Goal: Task Accomplishment & Management: Manage account settings

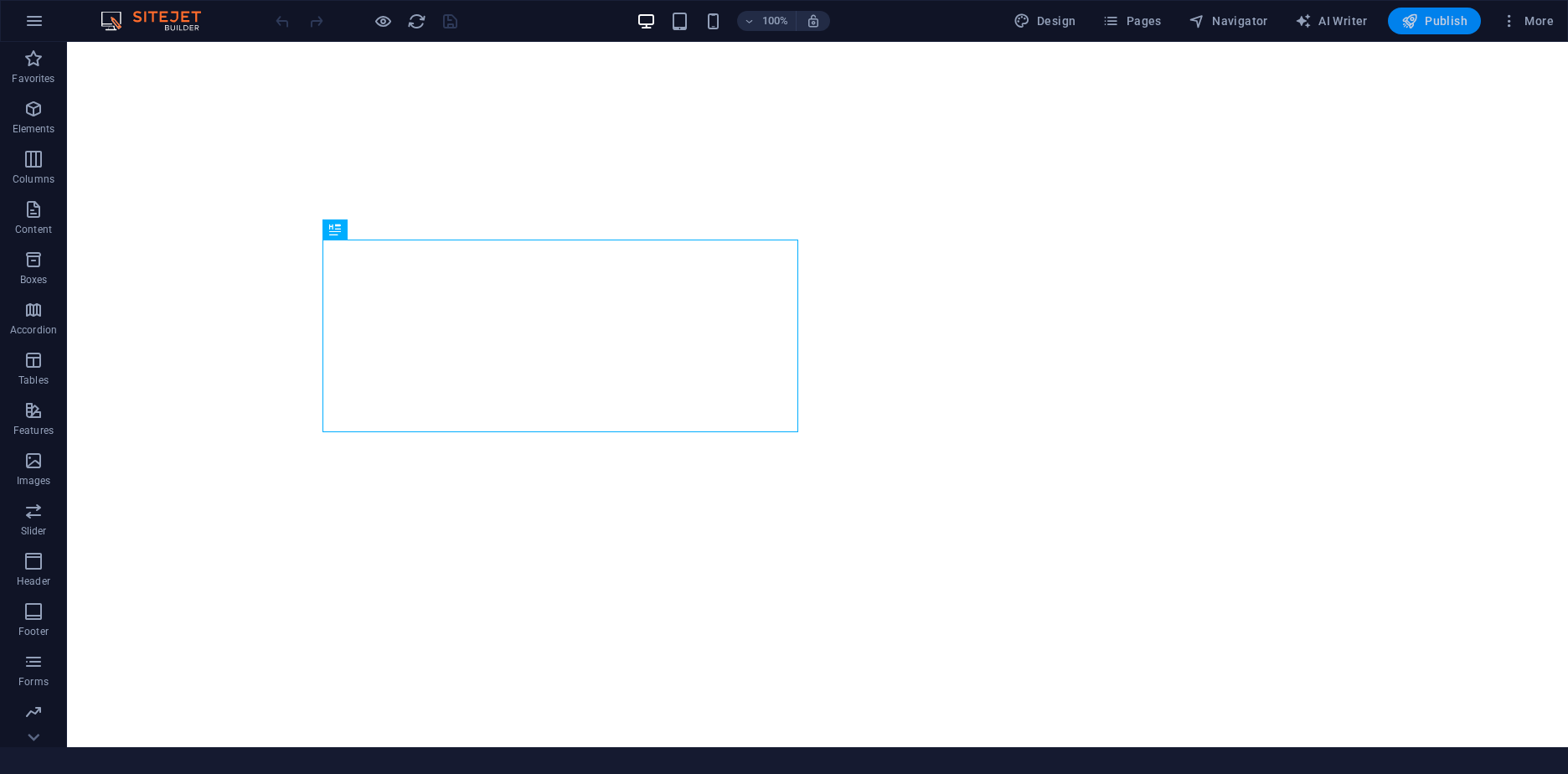
click at [1452, 26] on span "Publish" at bounding box center [1435, 21] width 66 height 17
click at [1441, 25] on span "Publish" at bounding box center [1435, 21] width 66 height 17
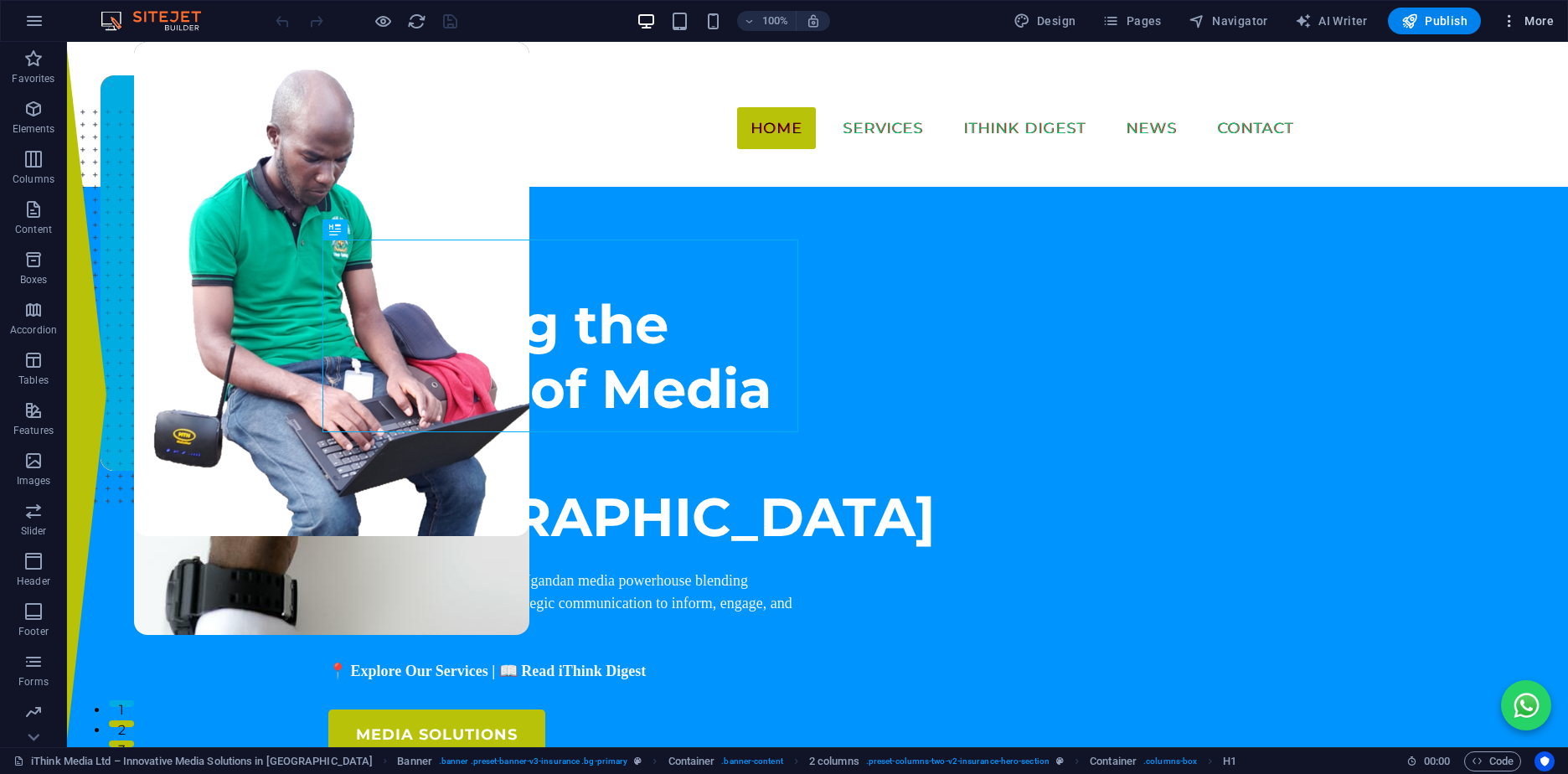
click at [1507, 23] on icon "button" at bounding box center [1509, 21] width 17 height 17
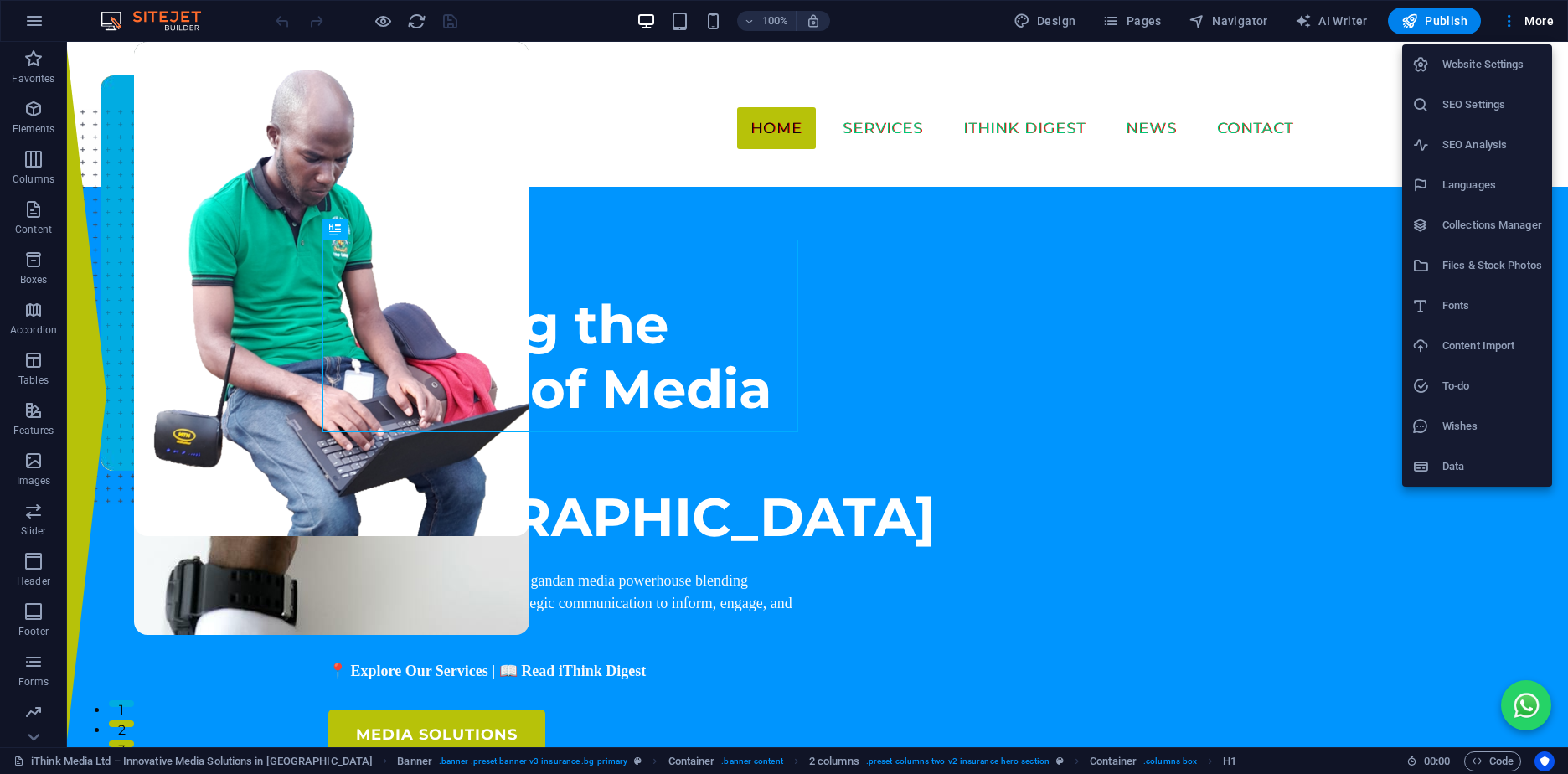
click at [1486, 72] on h6 "Website Settings" at bounding box center [1492, 64] width 99 height 20
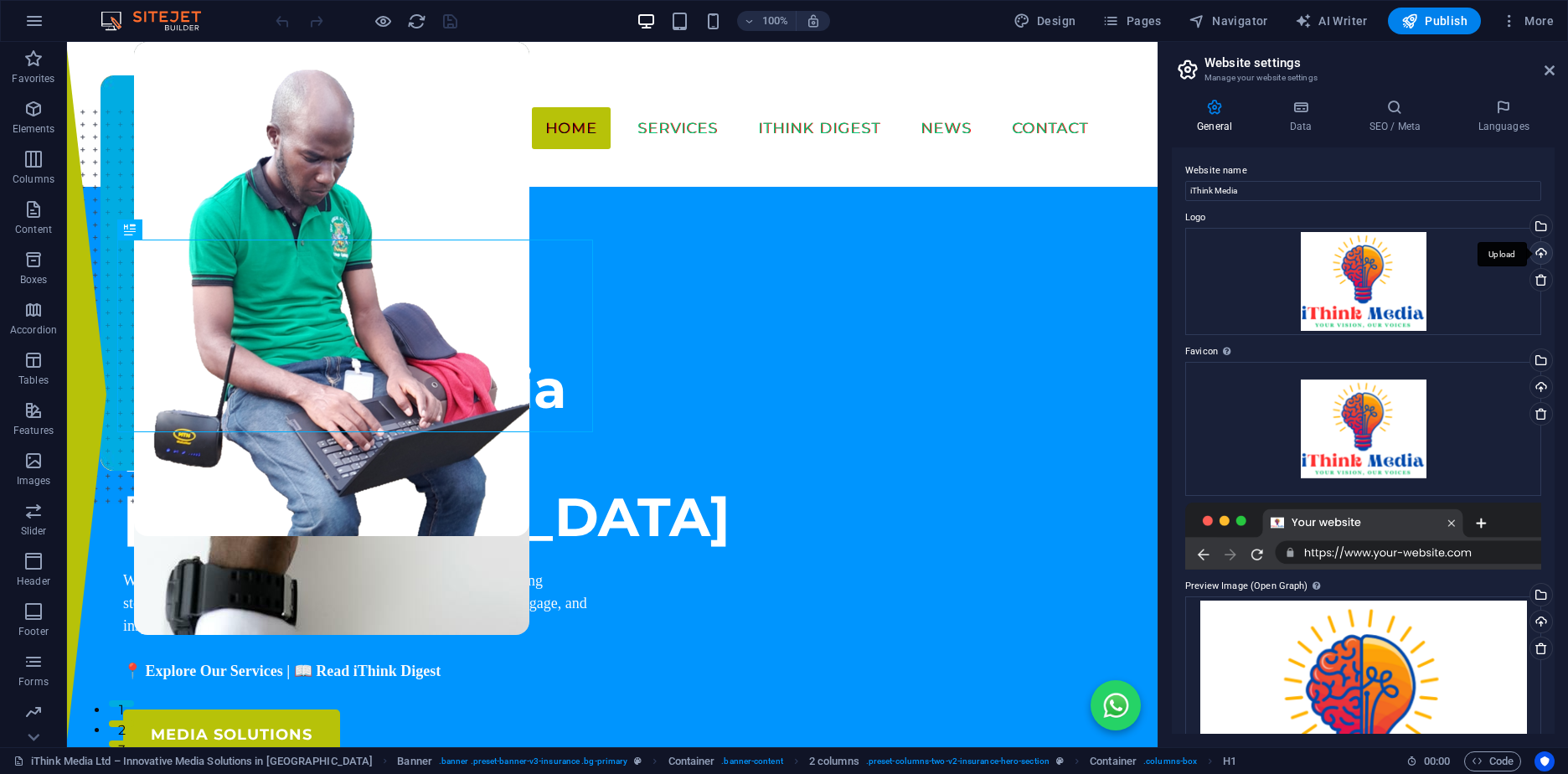
click at [1537, 253] on div "Upload" at bounding box center [1540, 255] width 25 height 25
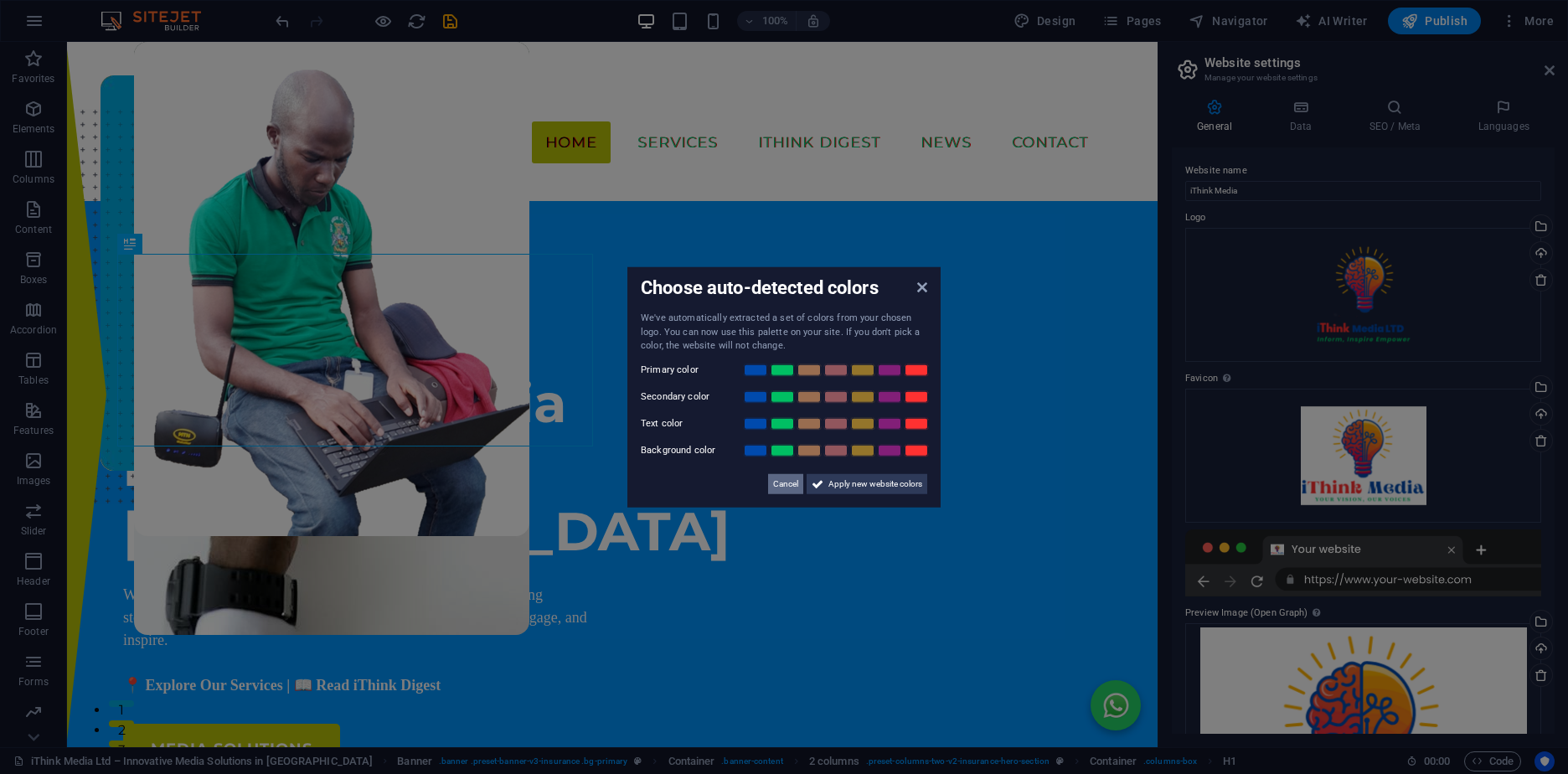
click at [785, 487] on span "Cancel" at bounding box center [786, 484] width 25 height 20
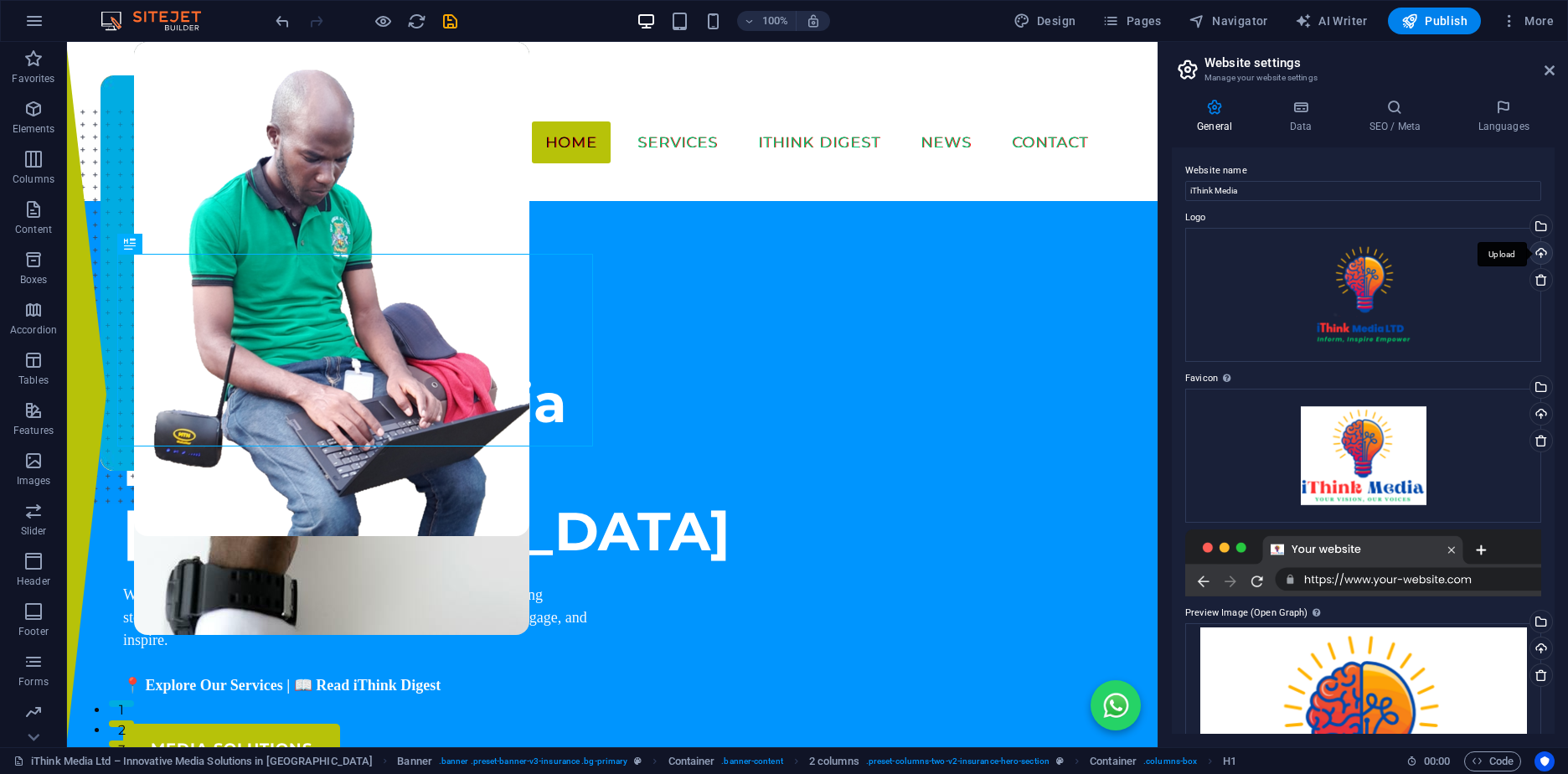
click at [1537, 254] on div "Upload" at bounding box center [1540, 255] width 25 height 25
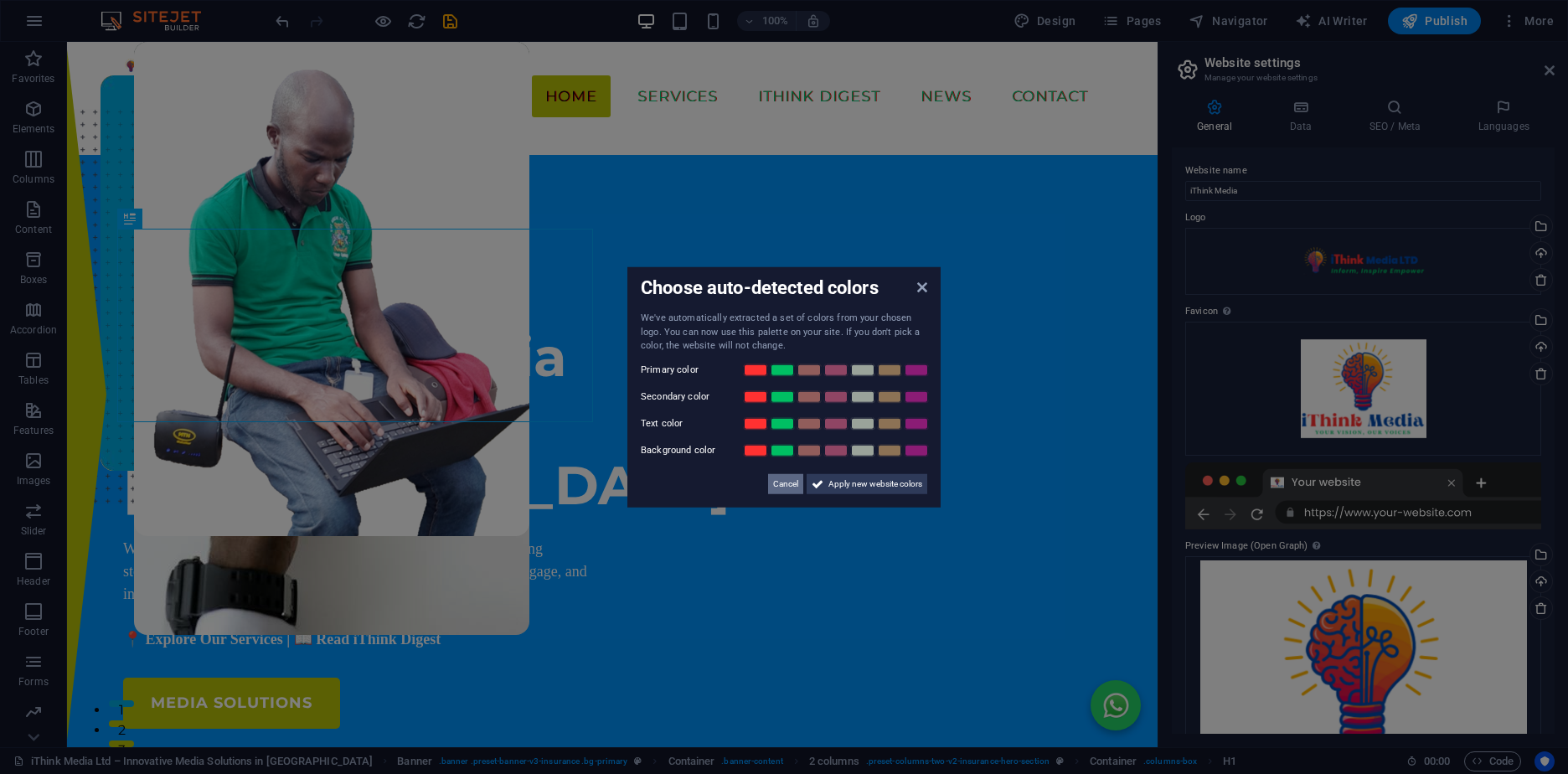
click at [791, 481] on span "Cancel" at bounding box center [786, 484] width 25 height 20
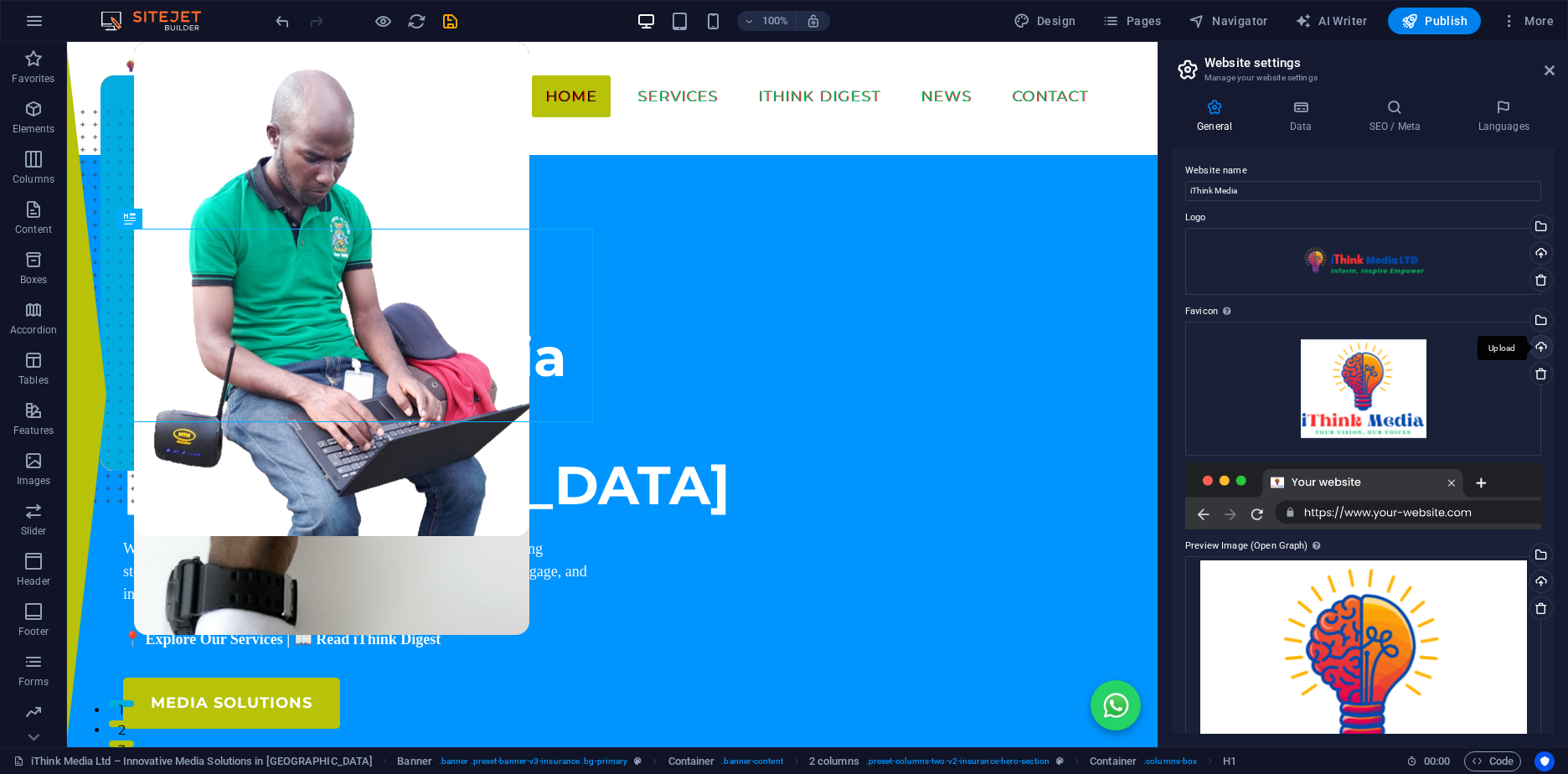
click at [1539, 341] on div "Upload" at bounding box center [1540, 349] width 25 height 25
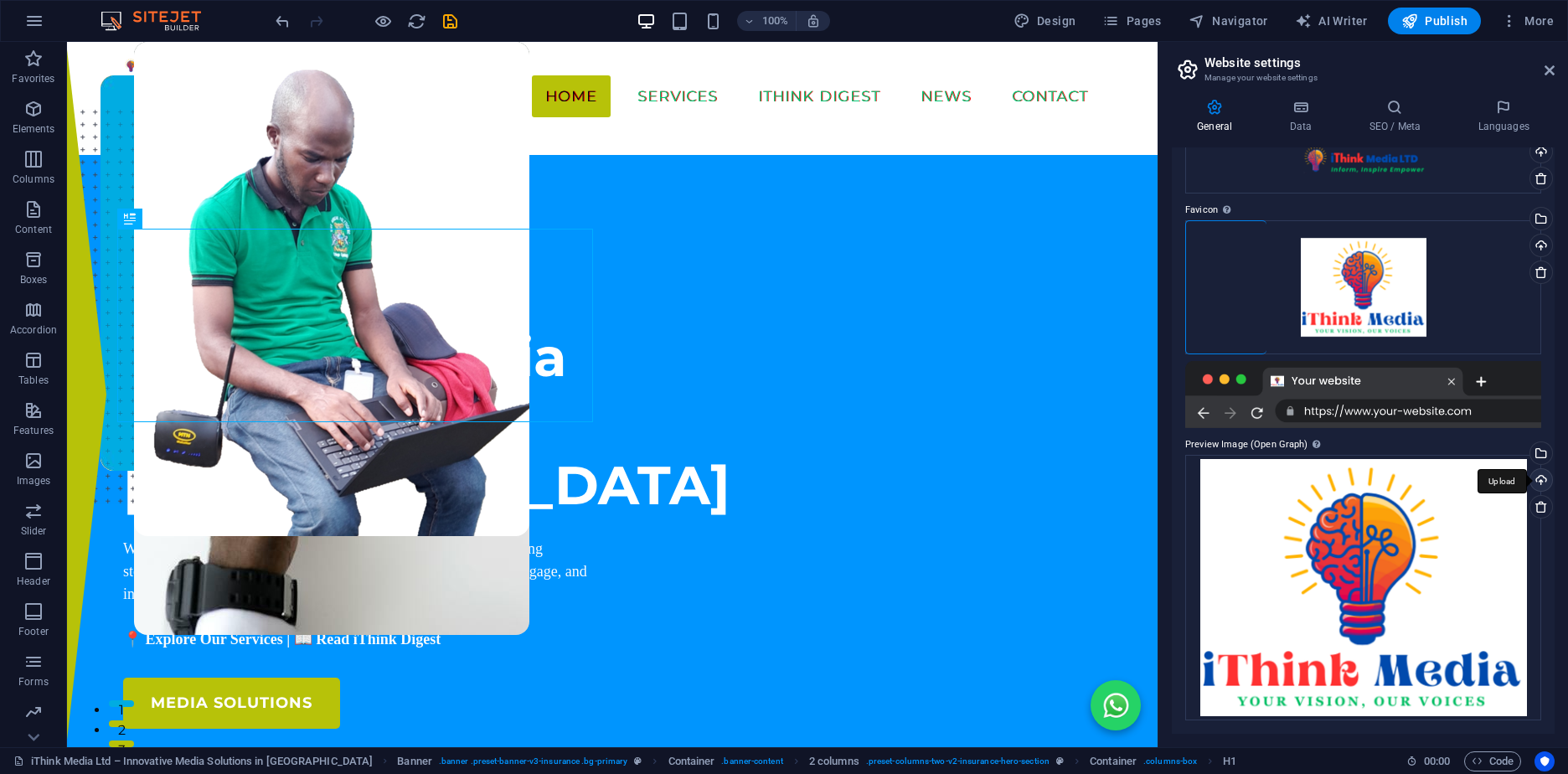
click at [1538, 482] on div "Upload" at bounding box center [1540, 482] width 25 height 25
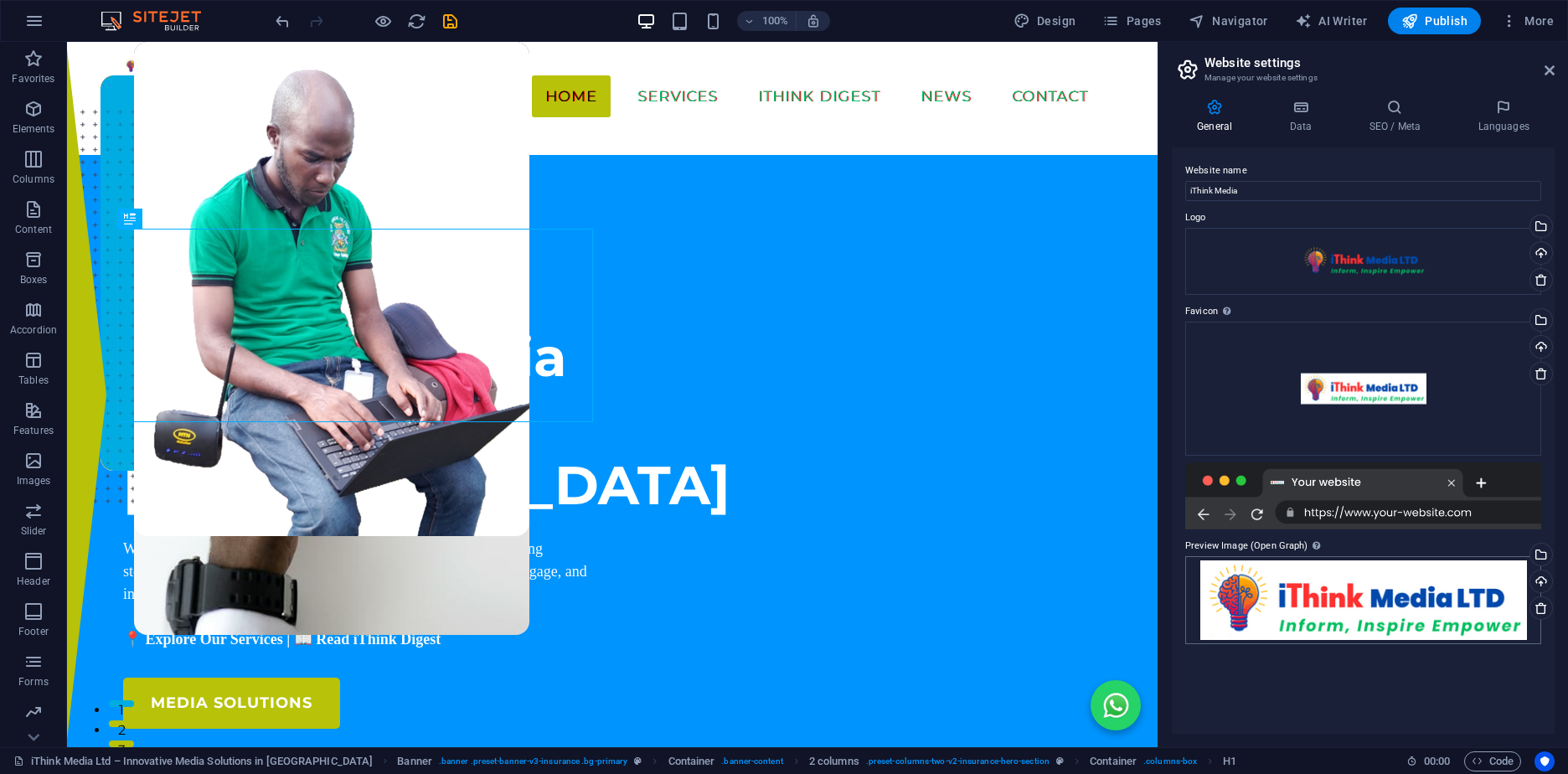
scroll to position [0, 0]
click at [1397, 114] on icon at bounding box center [1395, 107] width 102 height 17
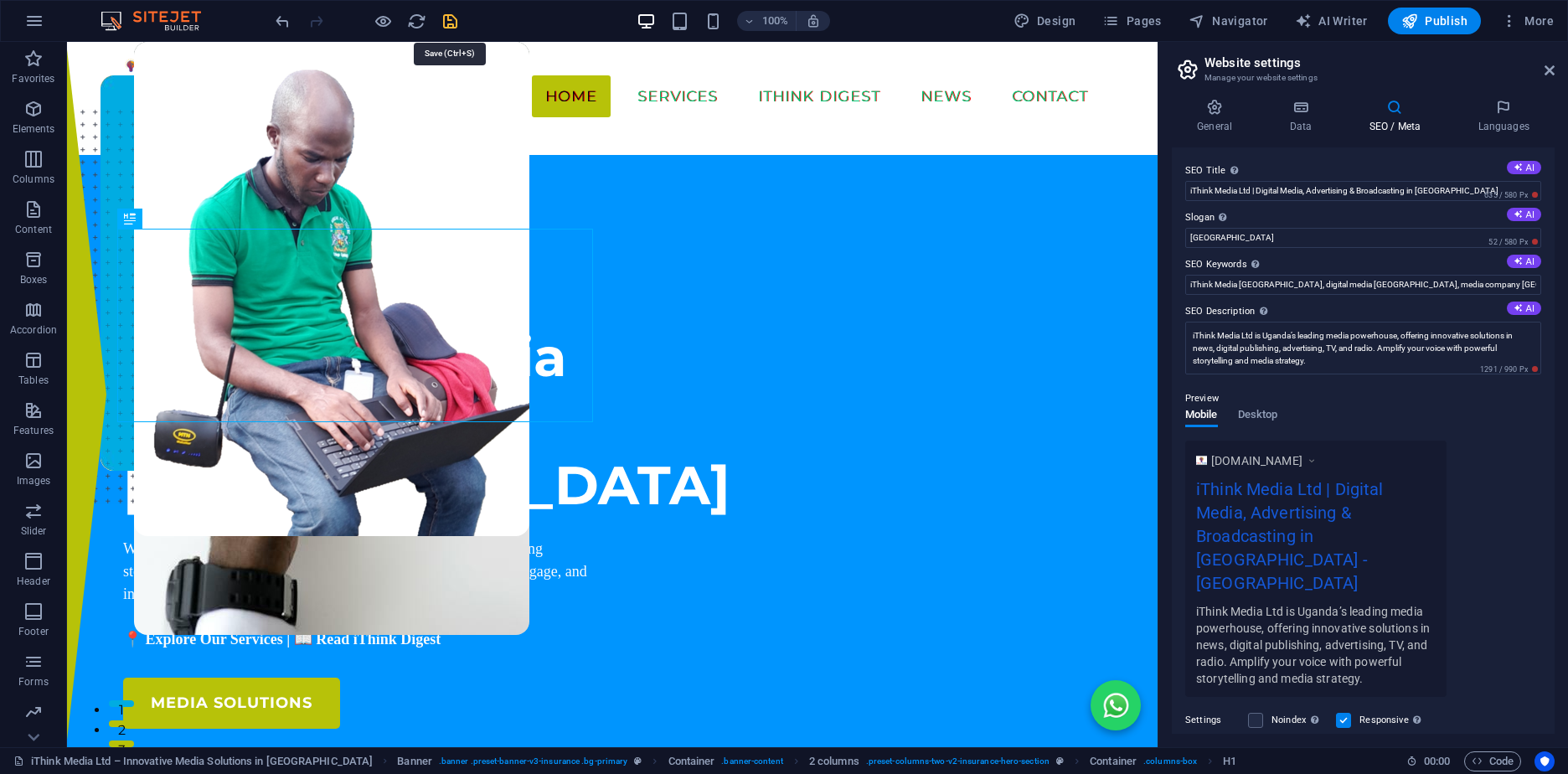
click at [446, 17] on icon "save" at bounding box center [450, 21] width 20 height 20
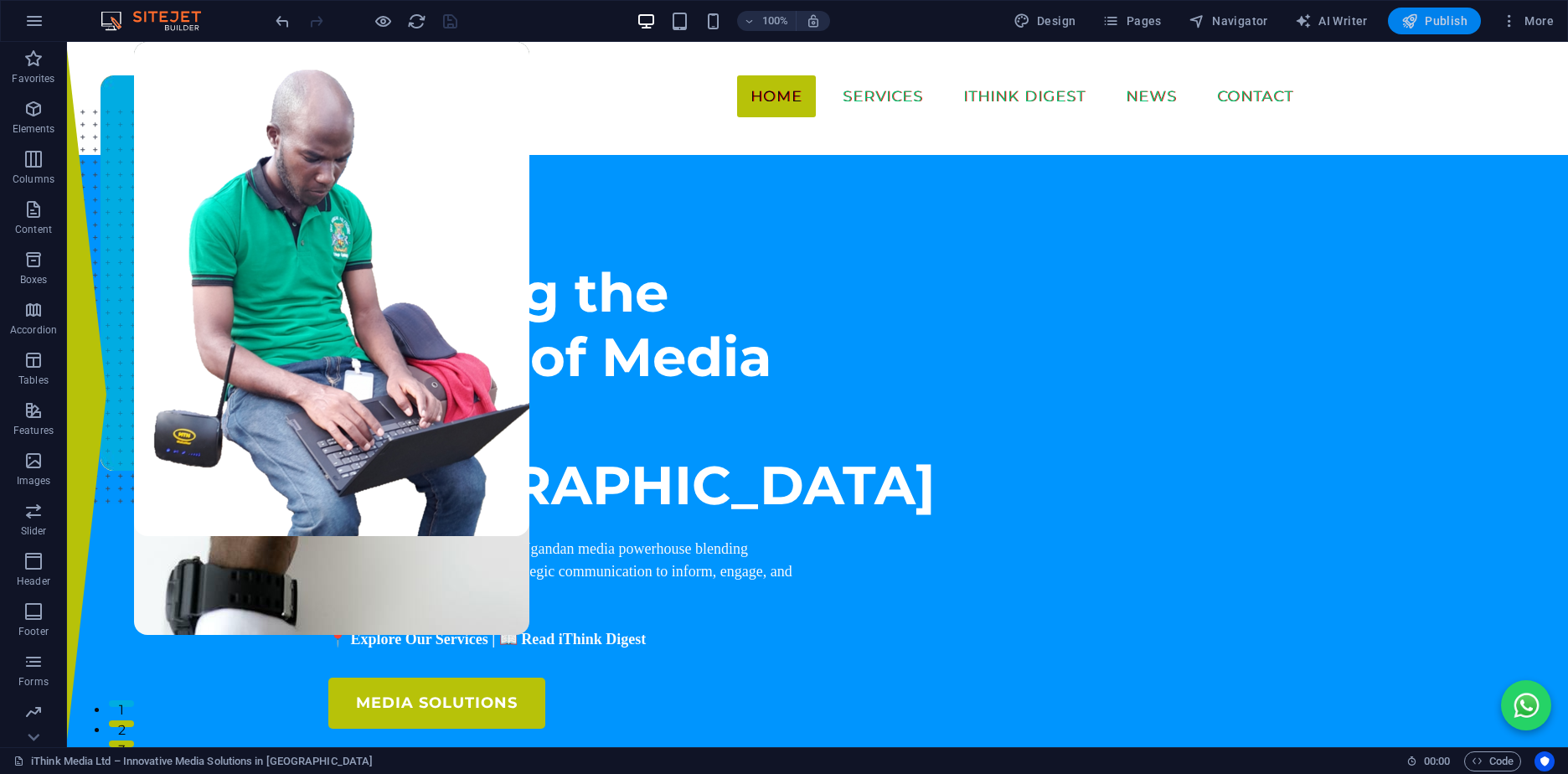
click at [1430, 23] on span "Publish" at bounding box center [1435, 21] width 66 height 17
click at [35, 21] on icon "button" at bounding box center [35, 21] width 20 height 20
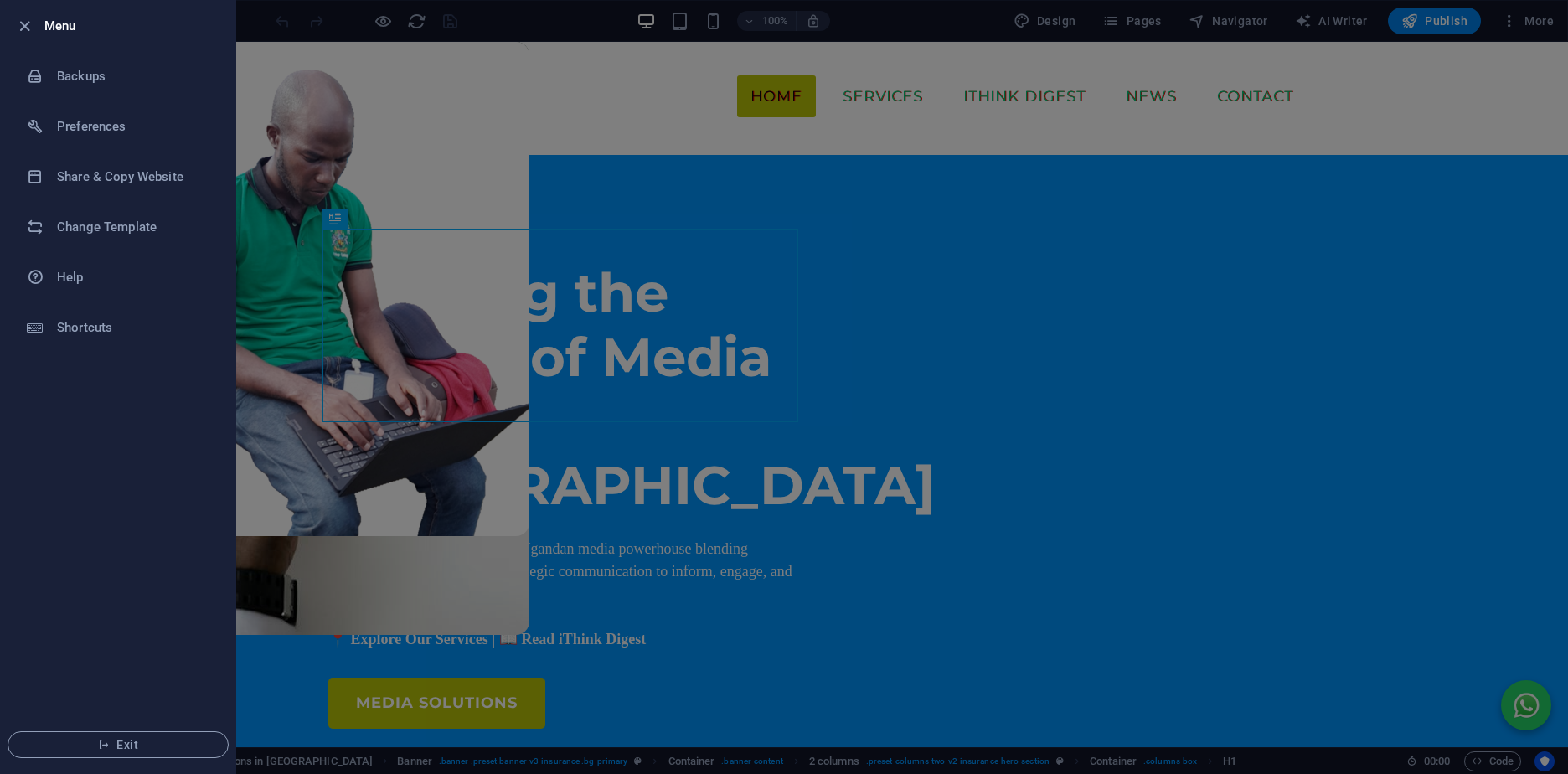
click at [35, 21] on div at bounding box center [30, 26] width 31 height 20
click at [24, 24] on icon "button" at bounding box center [25, 26] width 20 height 20
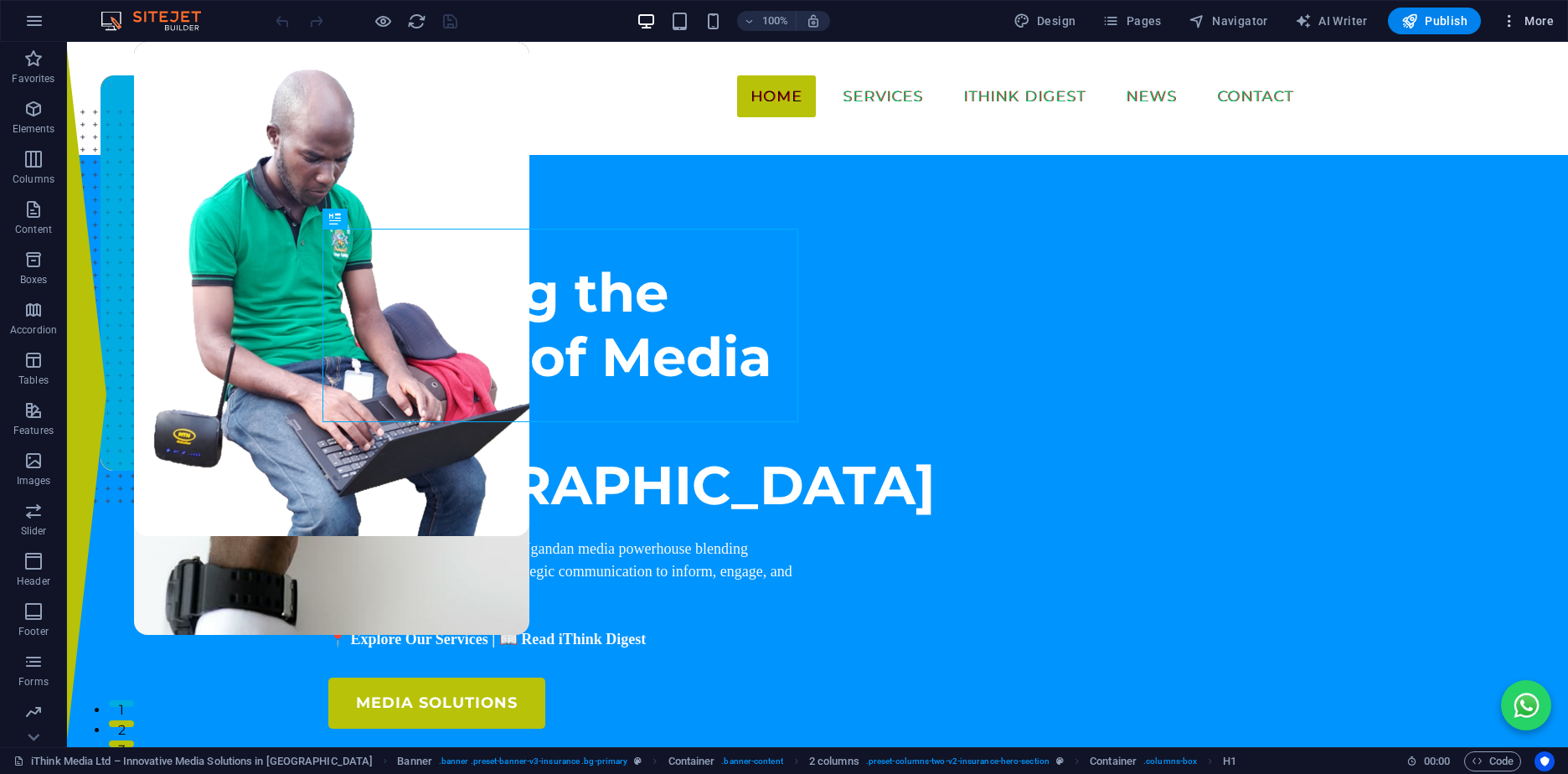
click at [1538, 22] on span "More" at bounding box center [1527, 21] width 53 height 17
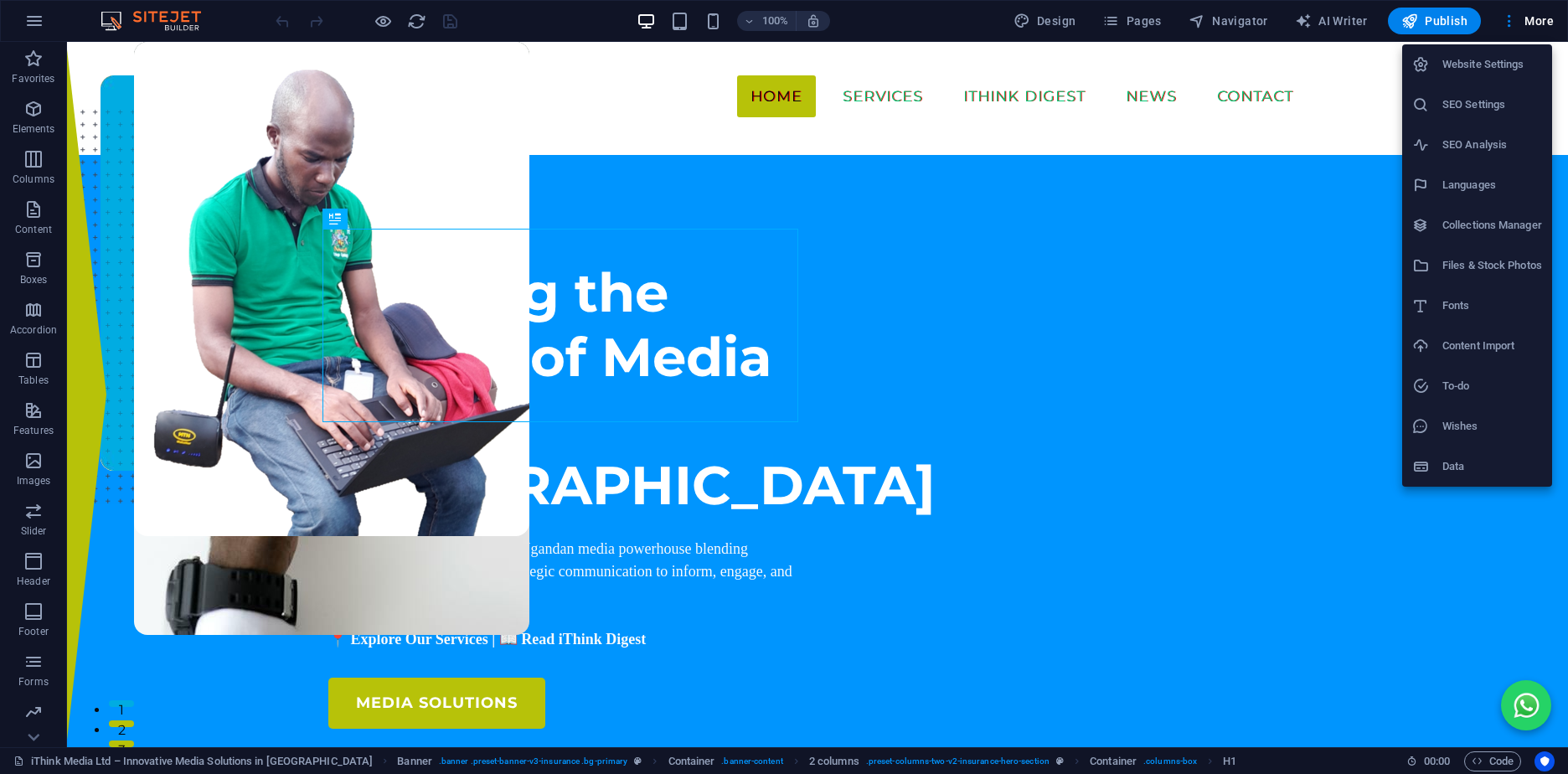
click at [1484, 109] on h6 "SEO Settings" at bounding box center [1492, 105] width 99 height 20
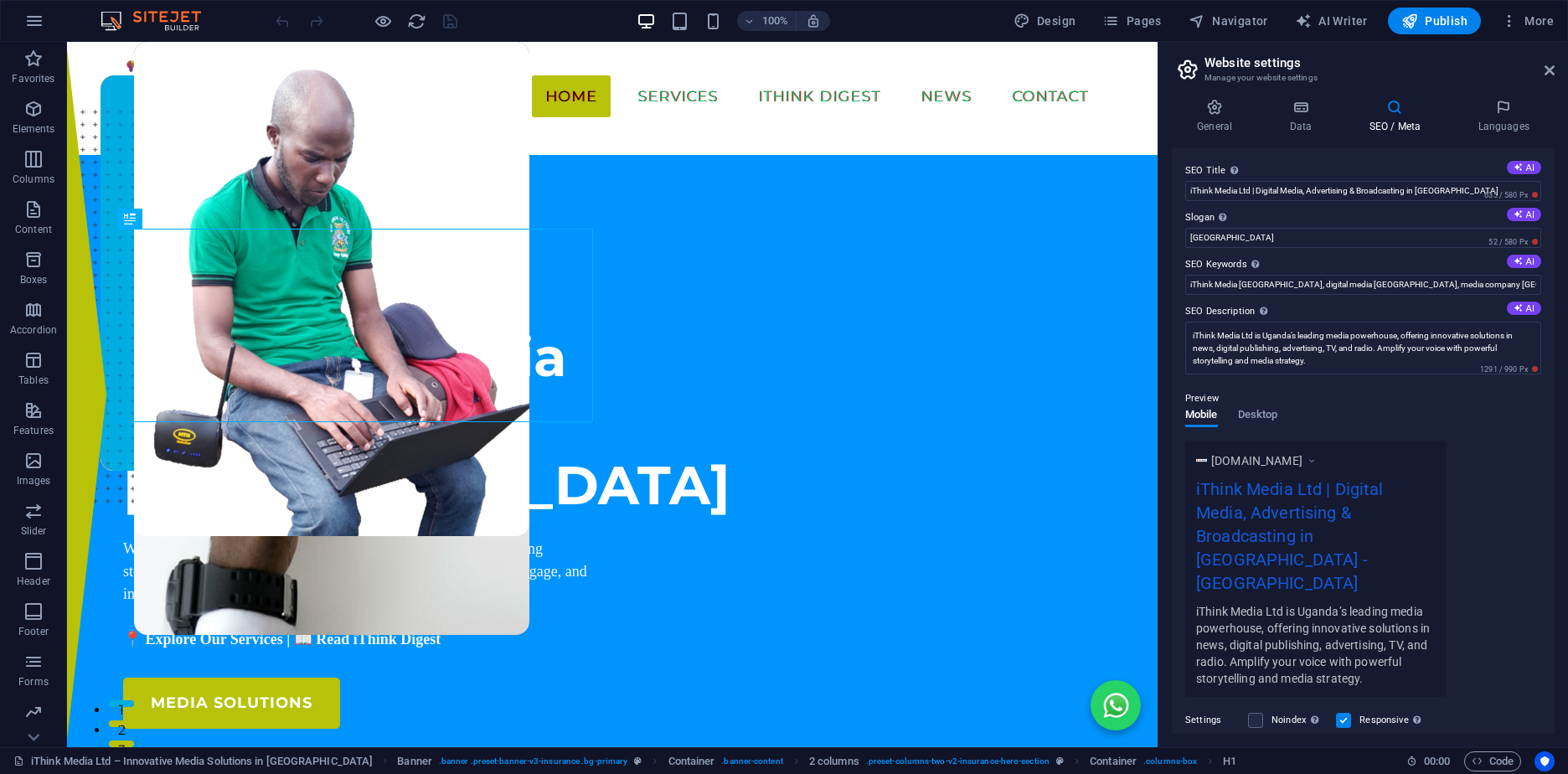
click at [1555, 75] on aside "Website settings Manage your website settings General Data SEO / Meta Languages…" at bounding box center [1363, 394] width 411 height 705
click at [1550, 71] on icon at bounding box center [1549, 70] width 10 height 14
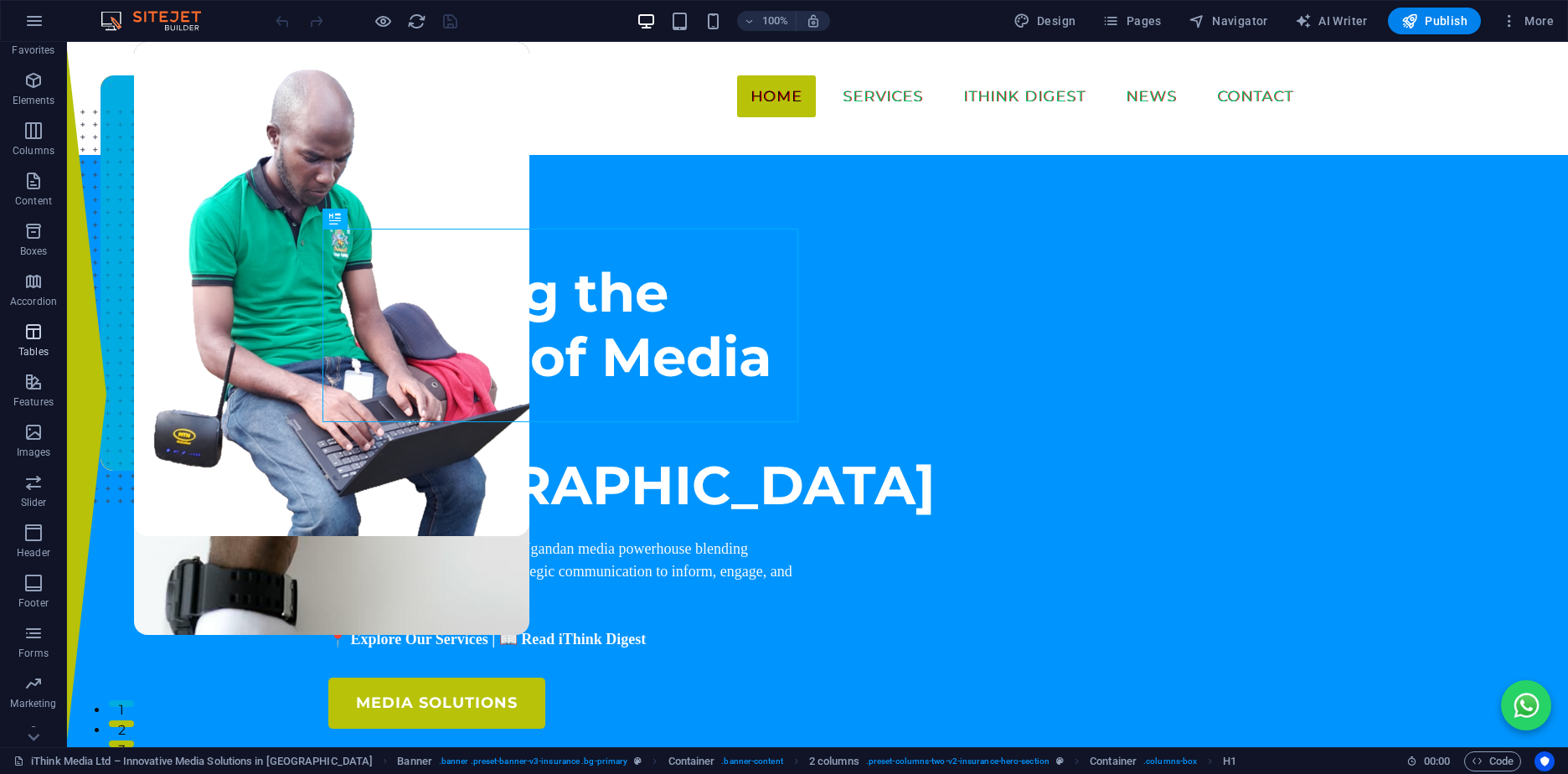
scroll to position [48, 0]
click at [25, 22] on icon "button" at bounding box center [35, 21] width 20 height 20
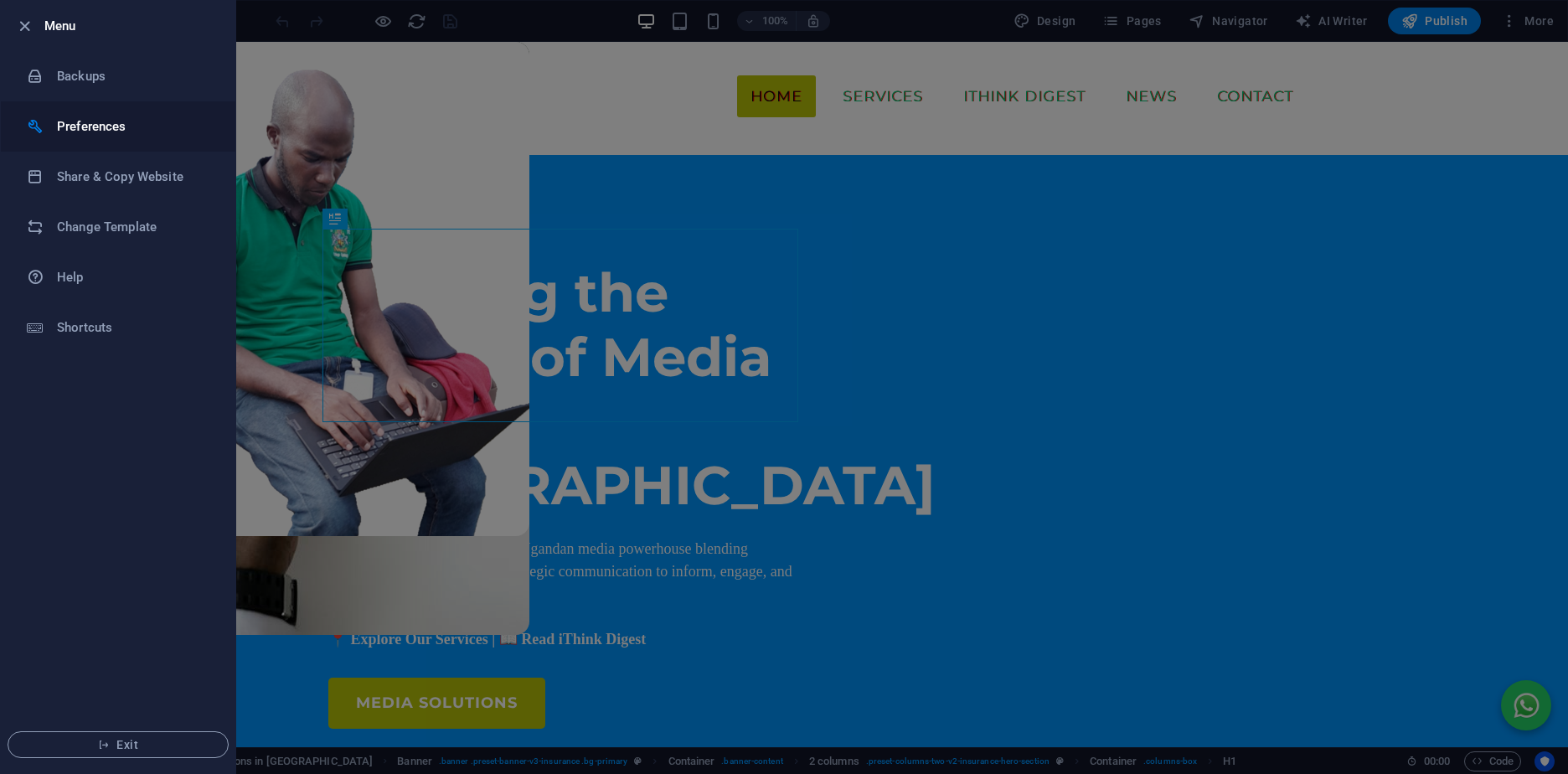
click at [64, 121] on h6 "Preferences" at bounding box center [134, 126] width 155 height 20
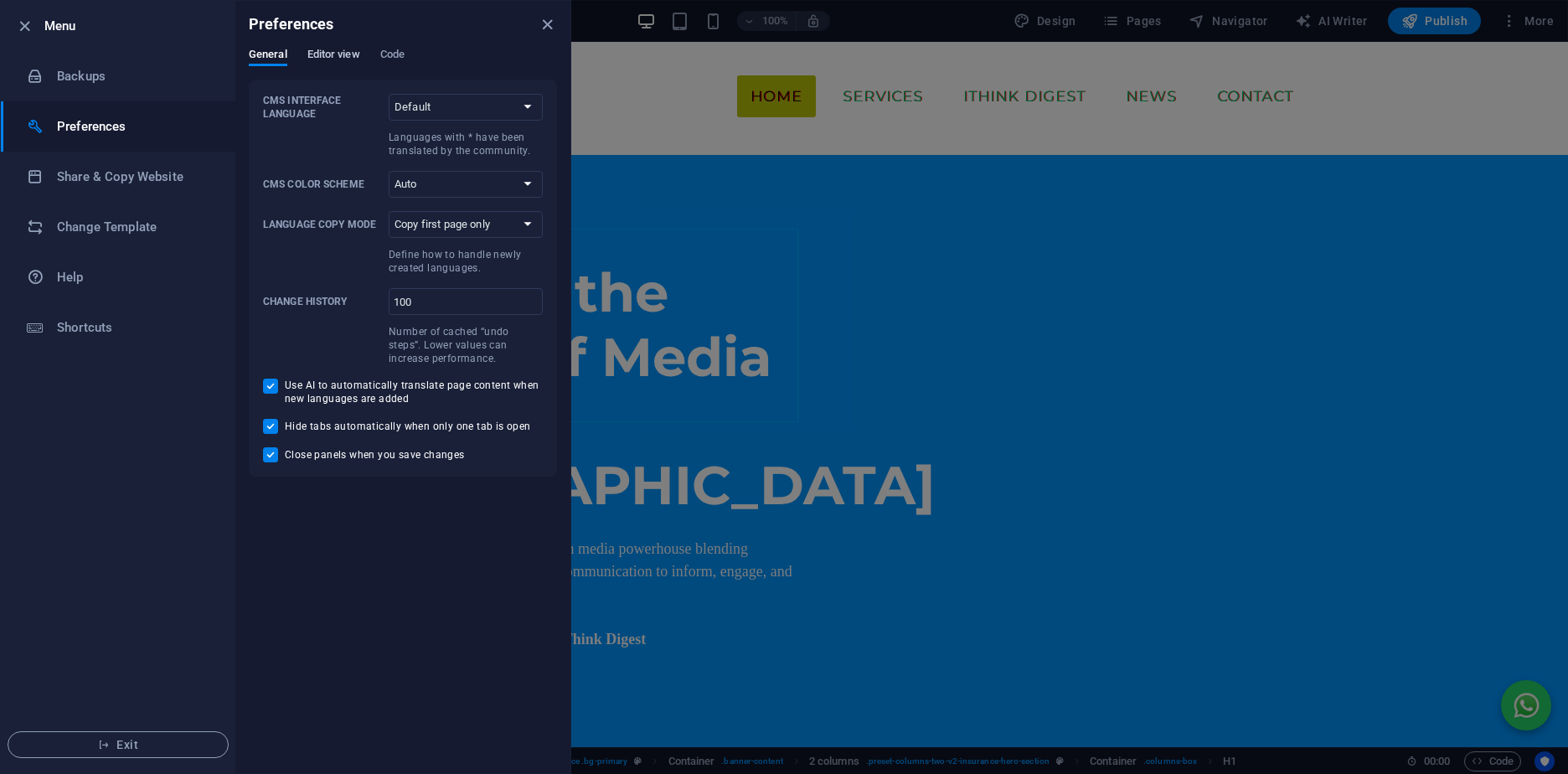
click at [308, 50] on span "Editor view" at bounding box center [333, 56] width 53 height 24
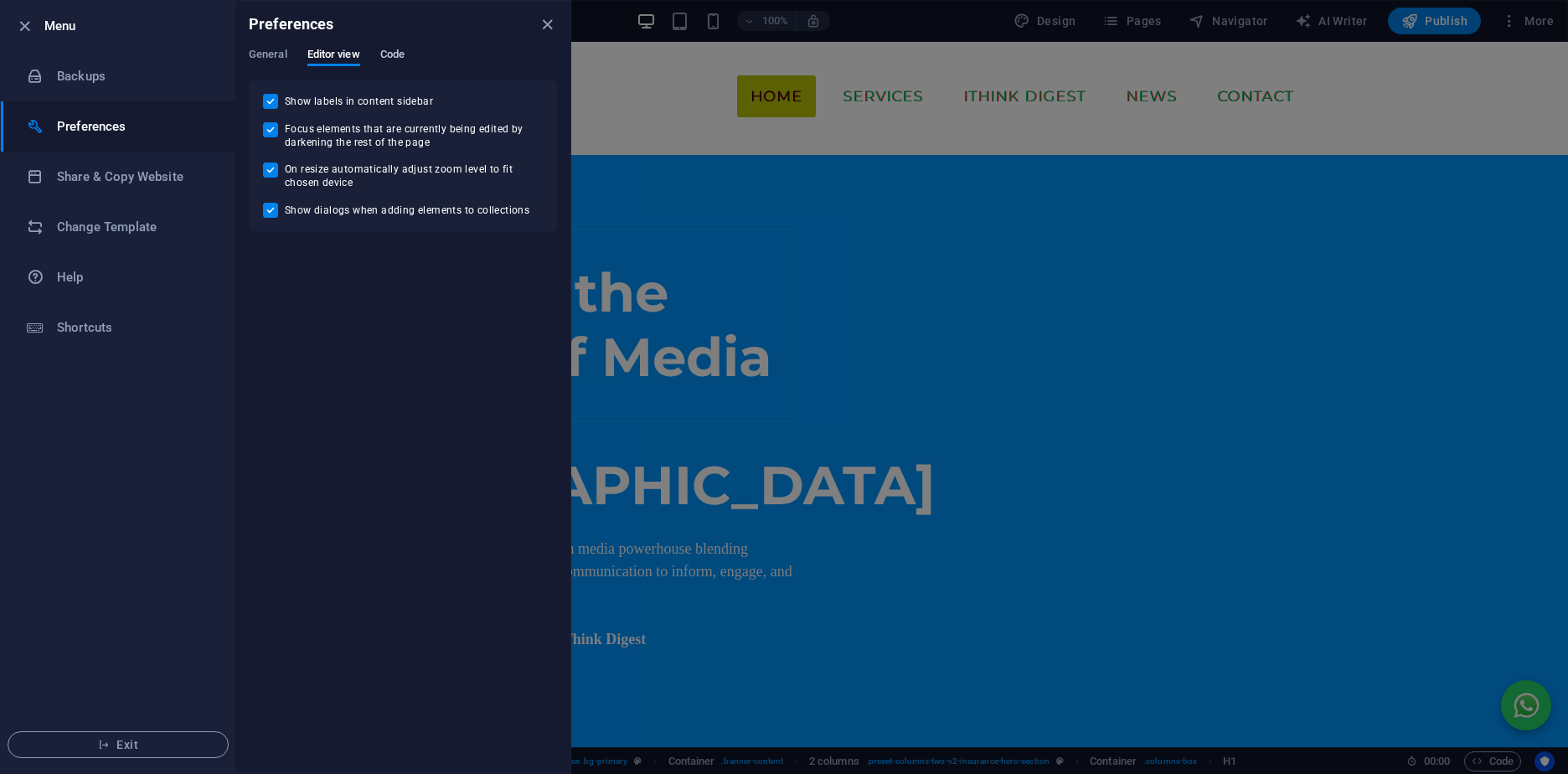
click at [405, 56] on span "Code" at bounding box center [392, 56] width 25 height 24
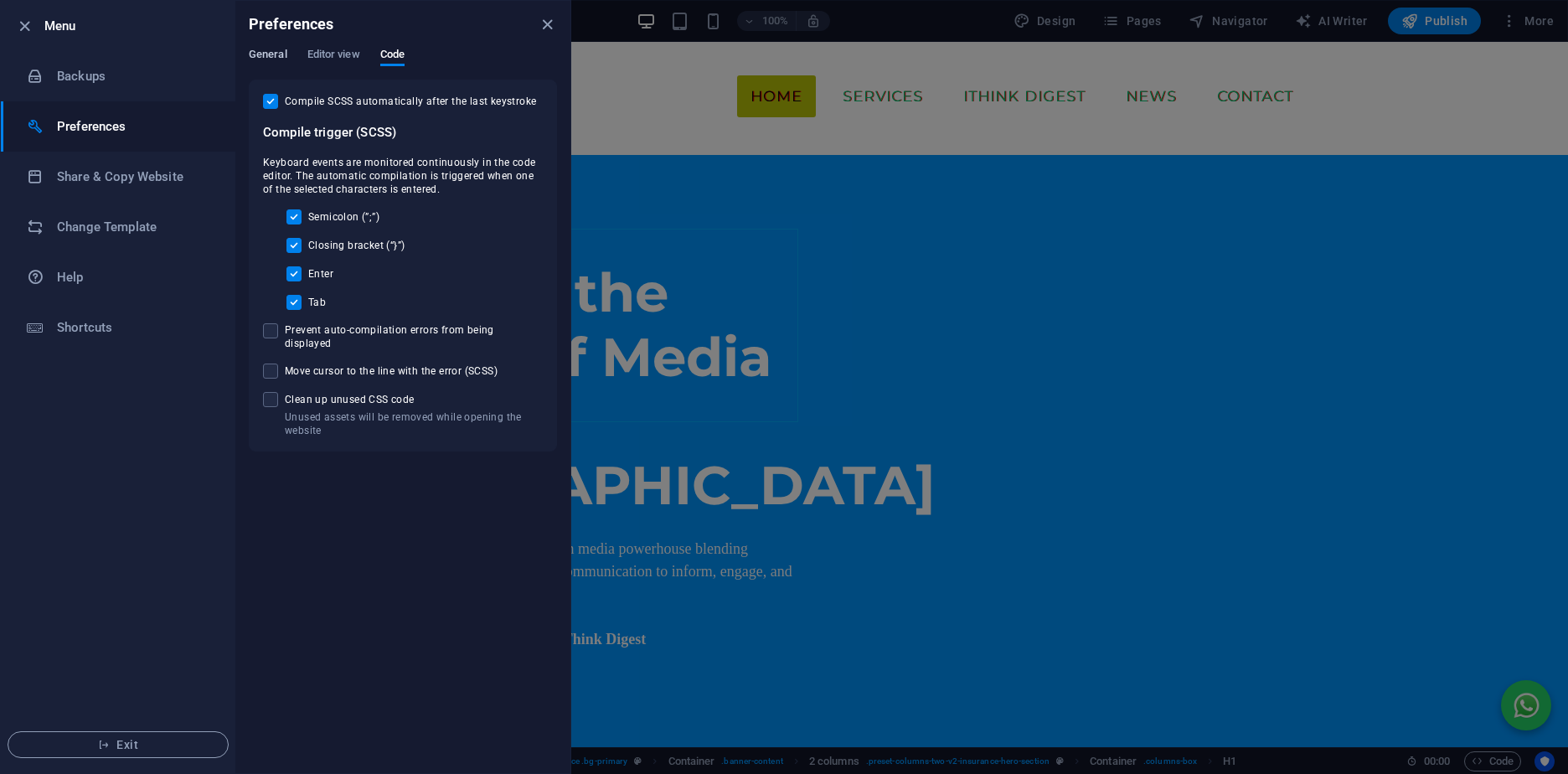
click at [271, 54] on span "General" at bounding box center [267, 56] width 38 height 24
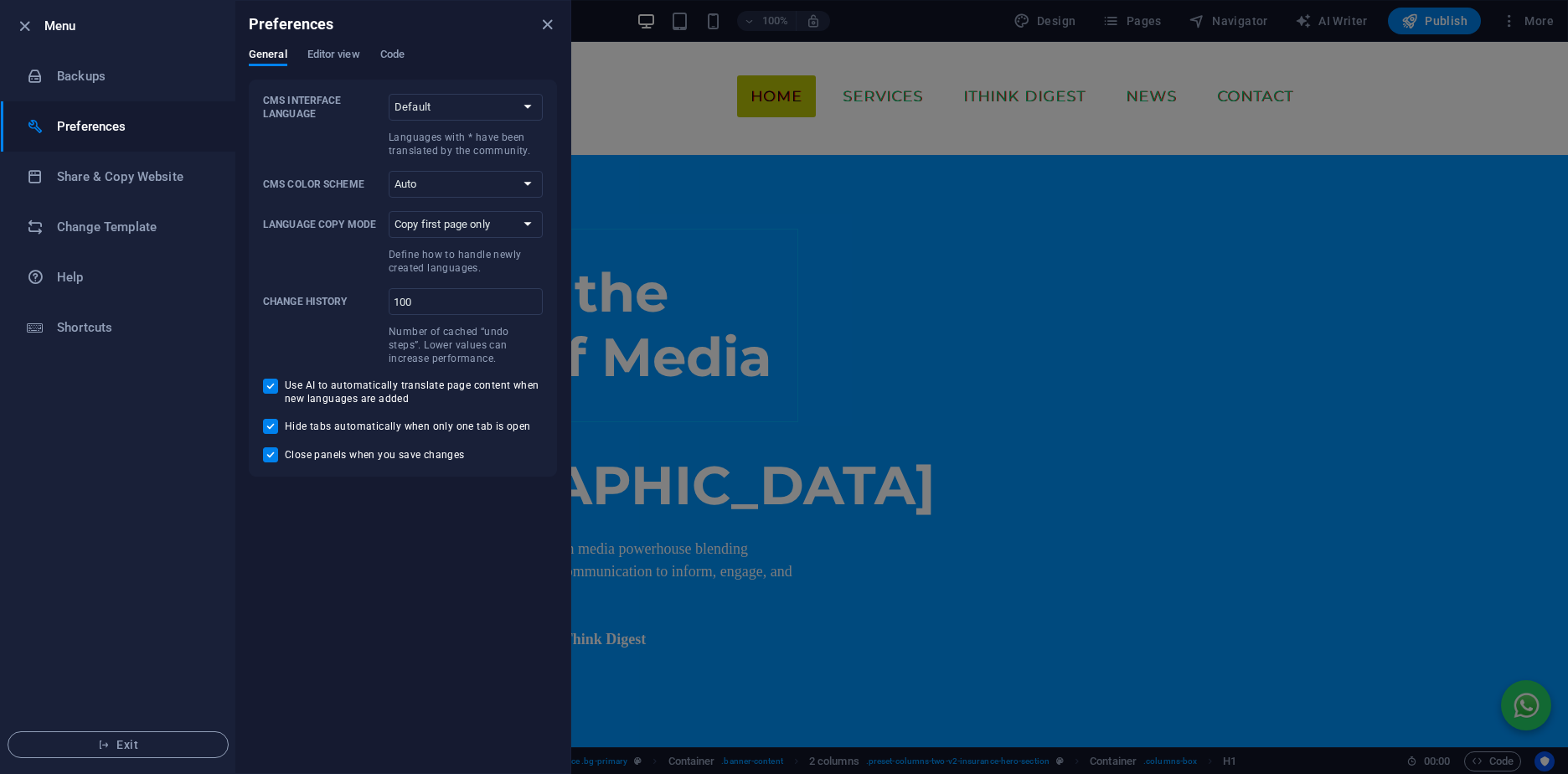
click at [25, 25] on icon "button" at bounding box center [25, 26] width 20 height 20
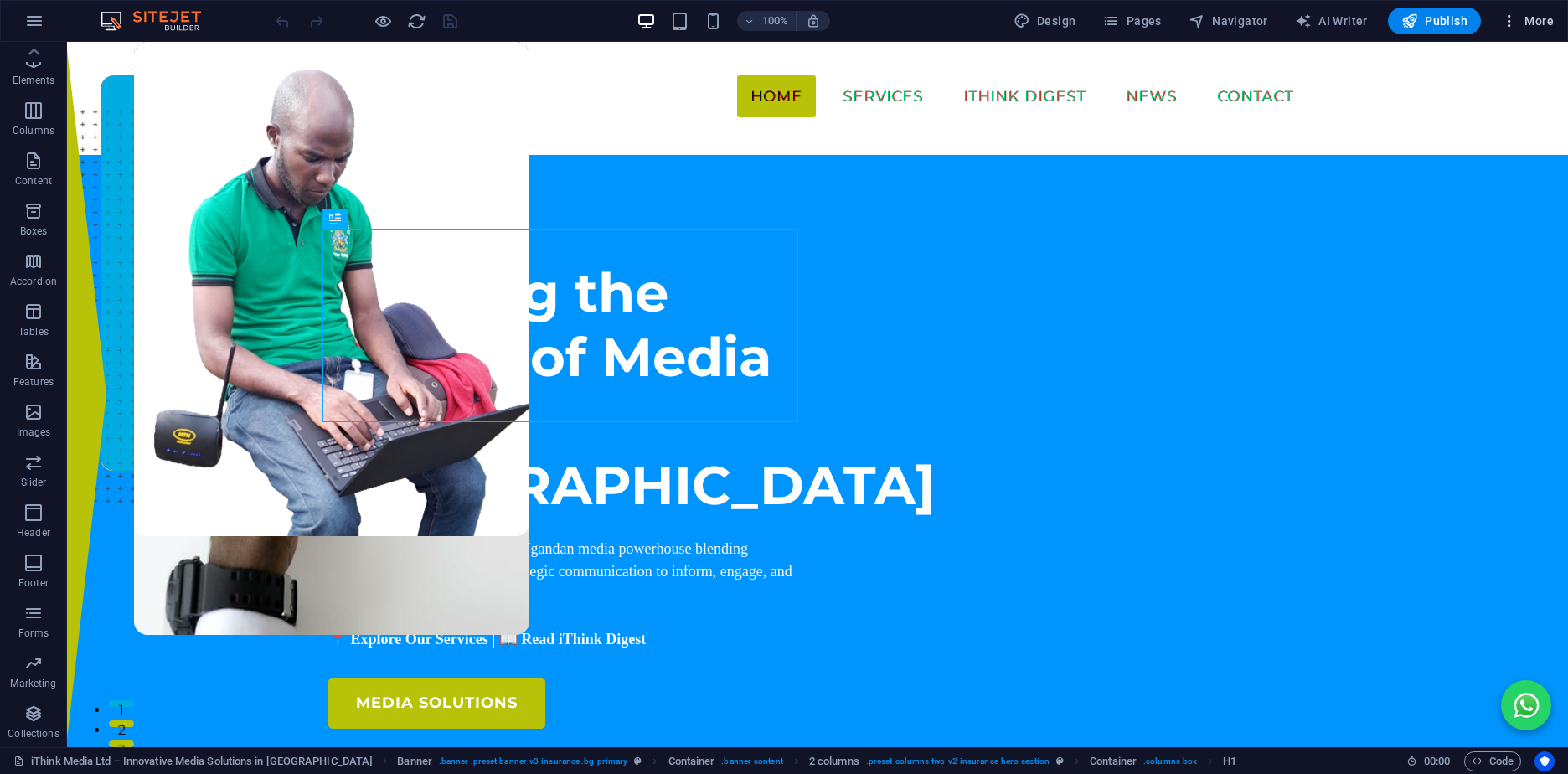
click at [1515, 20] on icon "button" at bounding box center [1509, 21] width 17 height 17
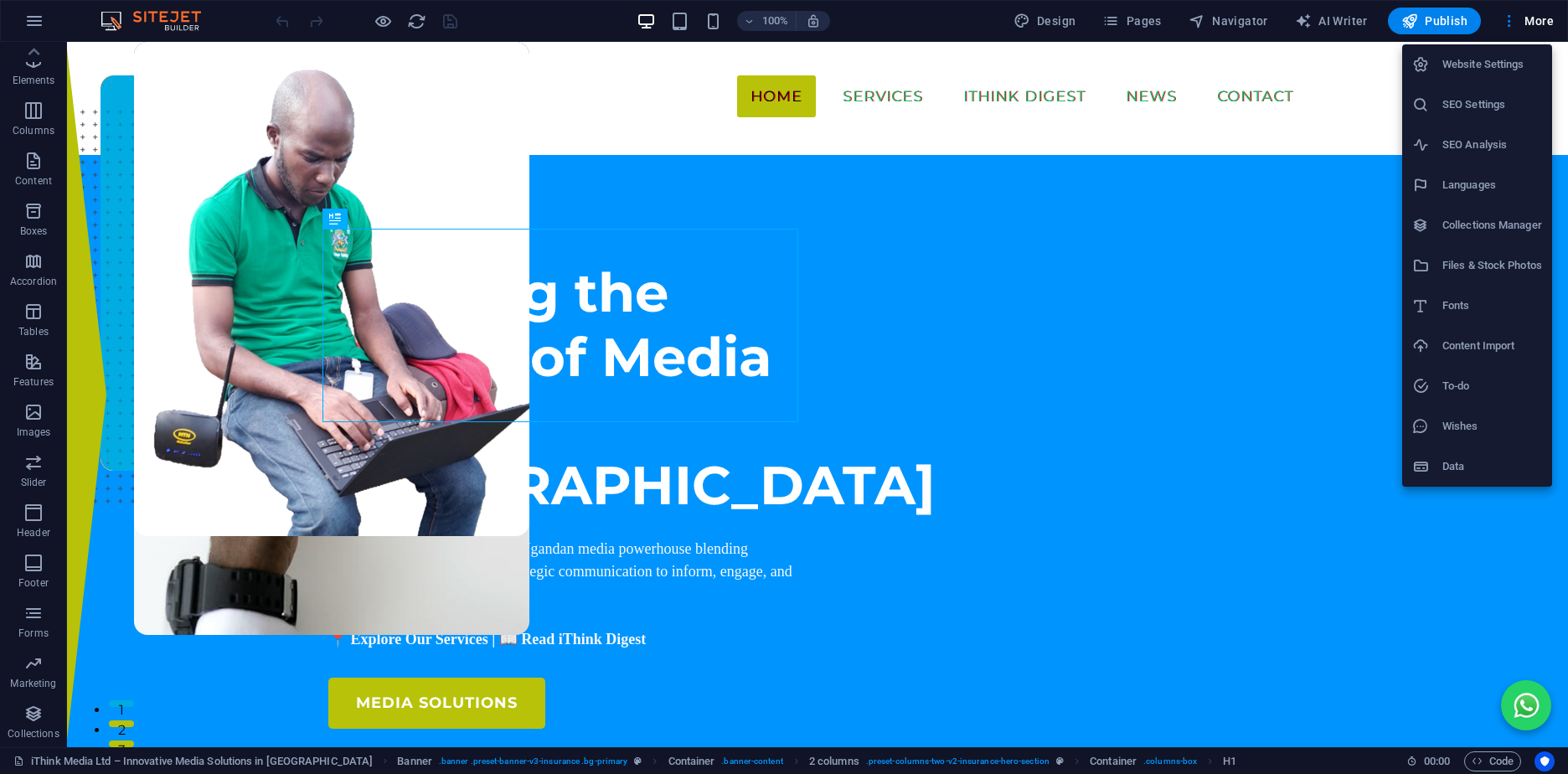
click at [1341, 44] on div at bounding box center [784, 387] width 1568 height 774
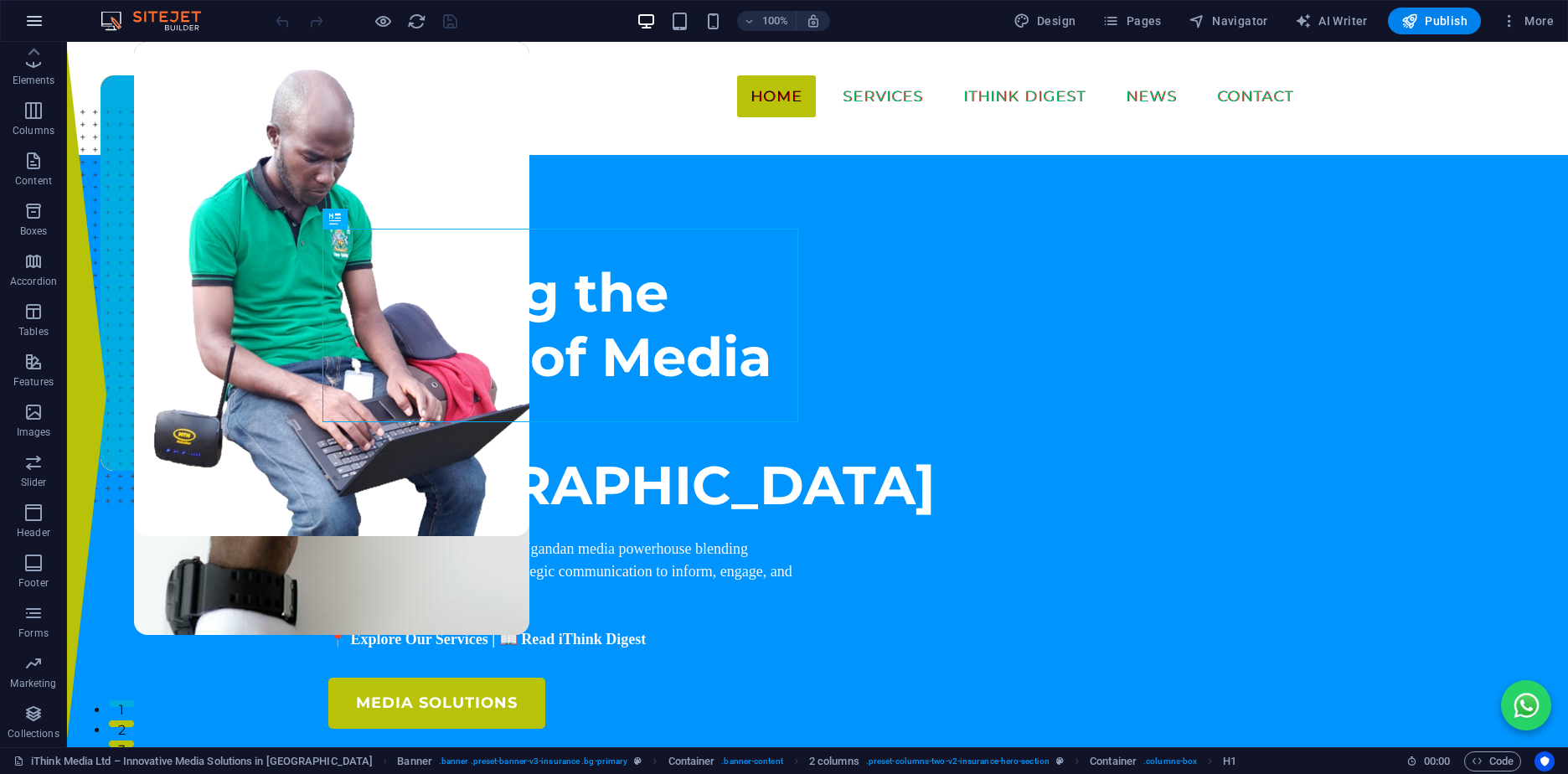
click at [32, 22] on icon "button" at bounding box center [35, 21] width 20 height 20
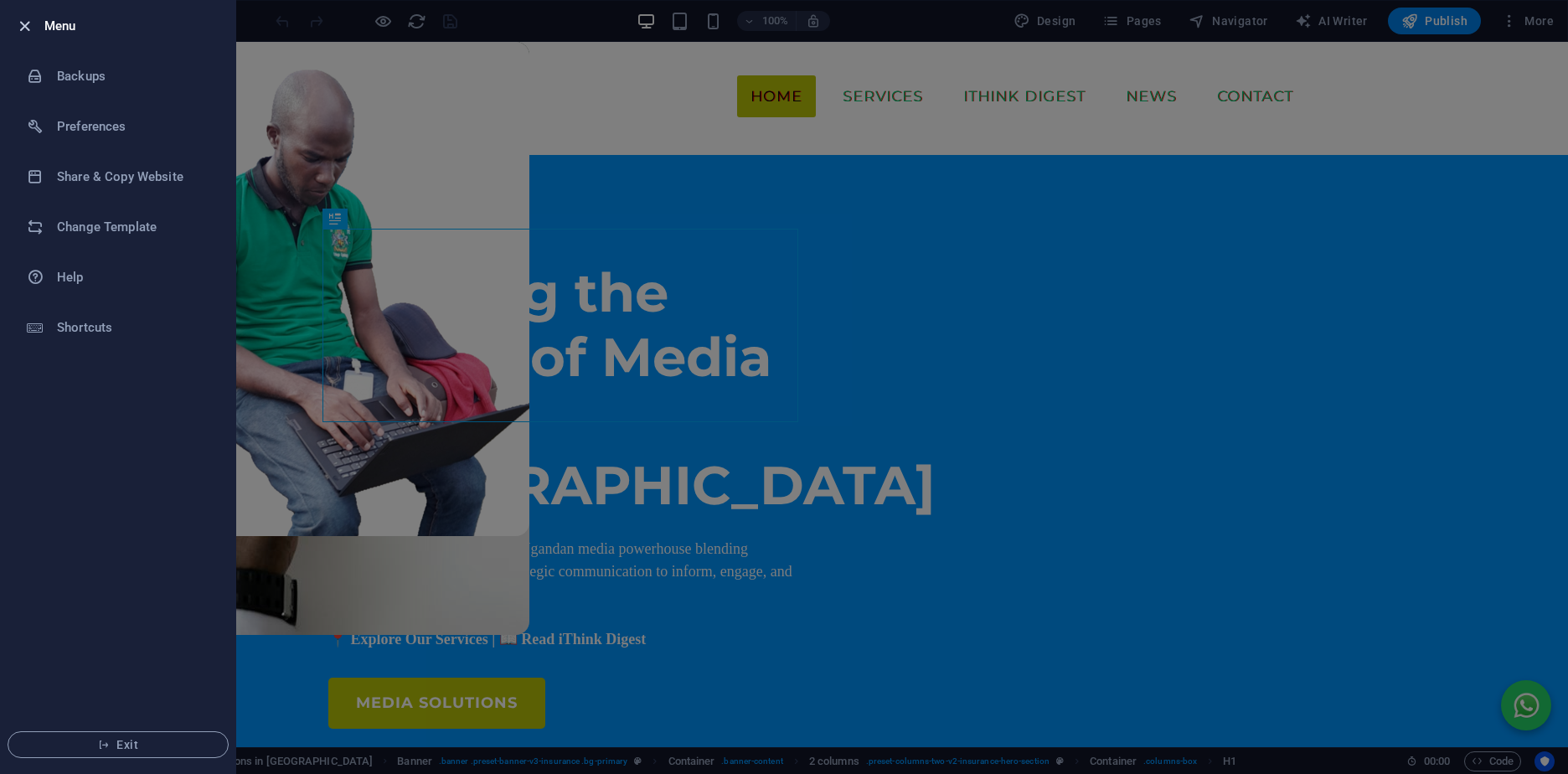
click at [26, 22] on icon "button" at bounding box center [25, 26] width 20 height 20
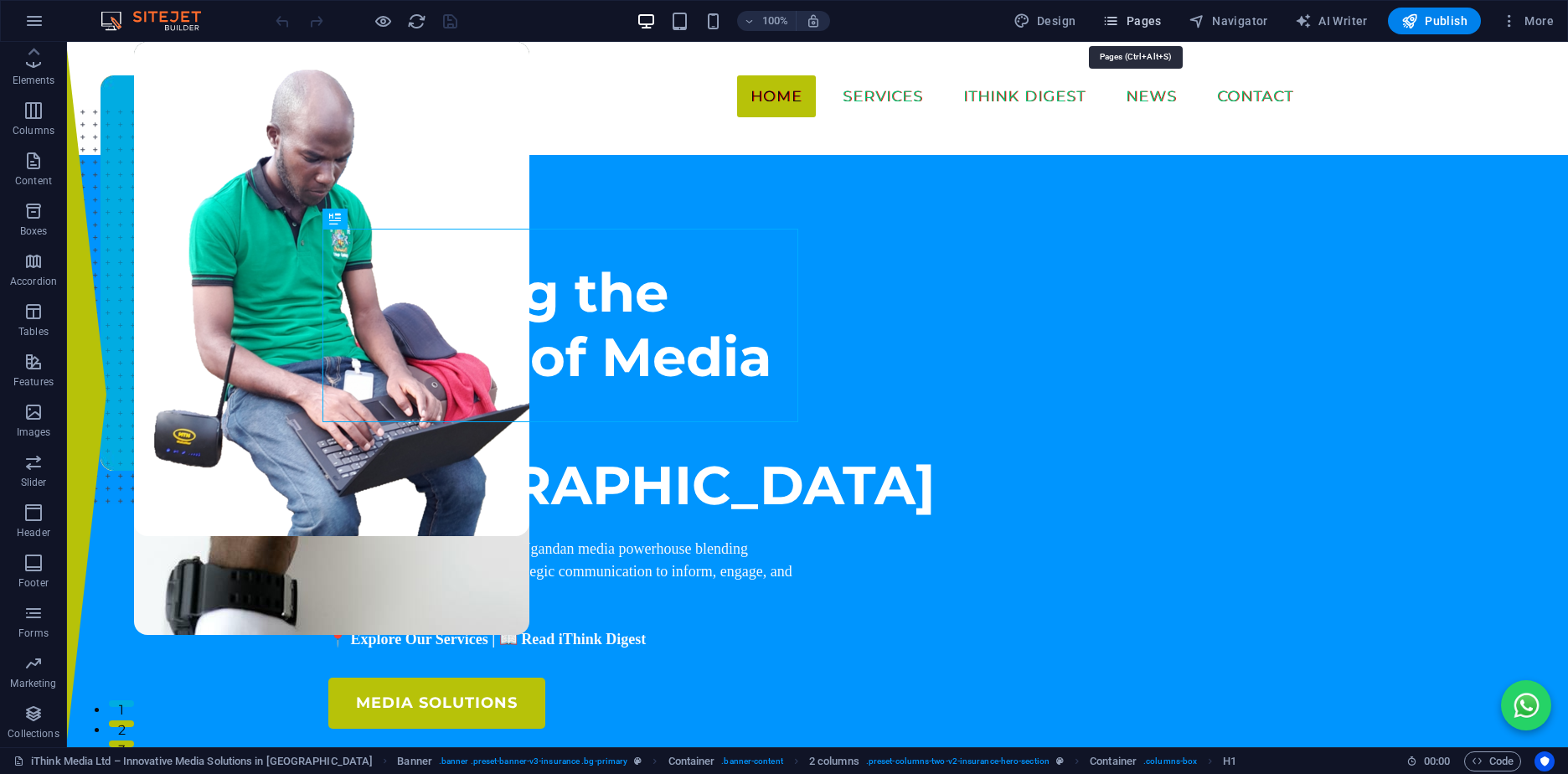
click at [1114, 21] on icon "button" at bounding box center [1111, 21] width 17 height 17
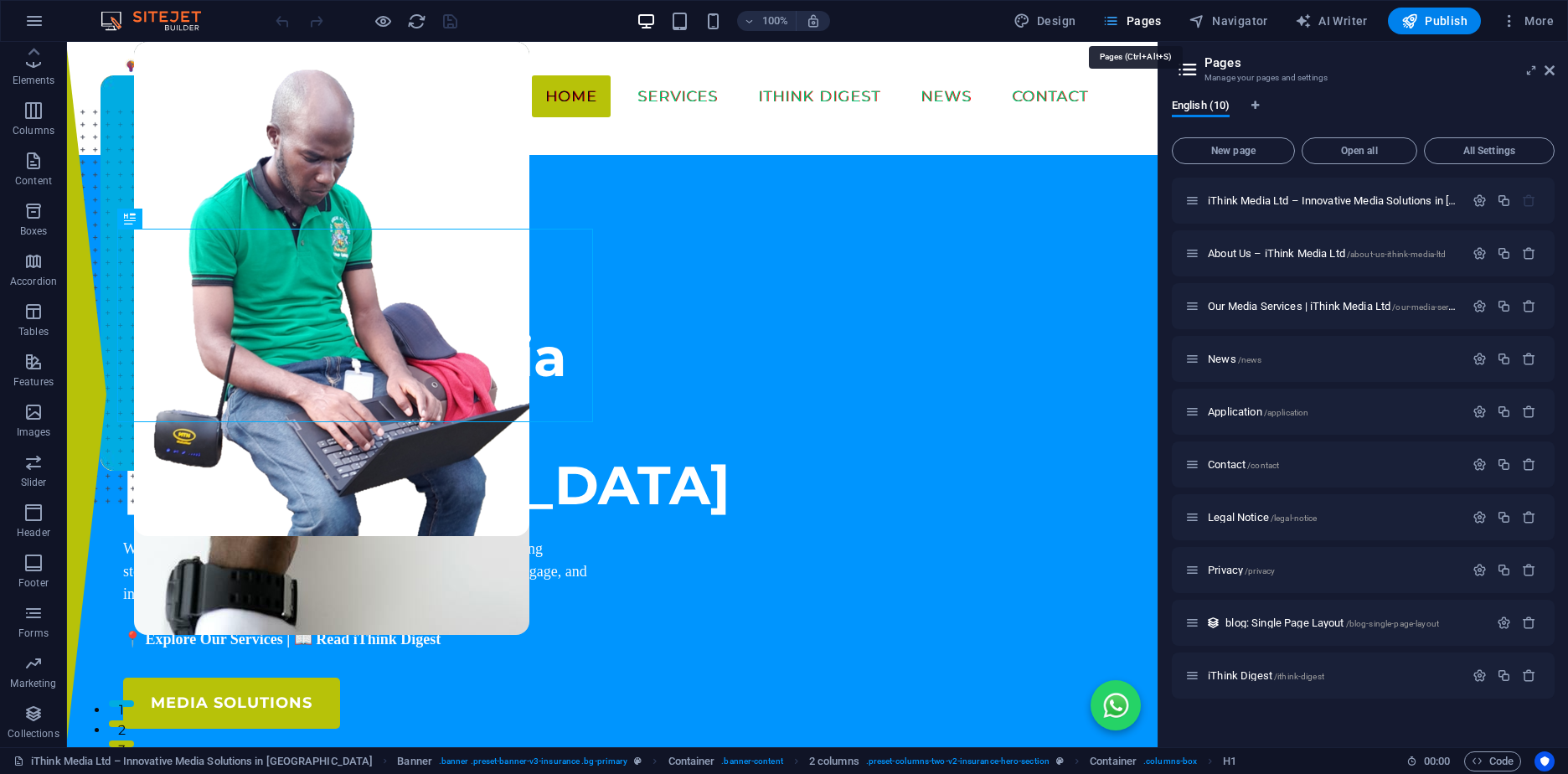
click at [1114, 21] on icon "button" at bounding box center [1111, 21] width 17 height 17
click at [1554, 68] on icon at bounding box center [1549, 70] width 10 height 14
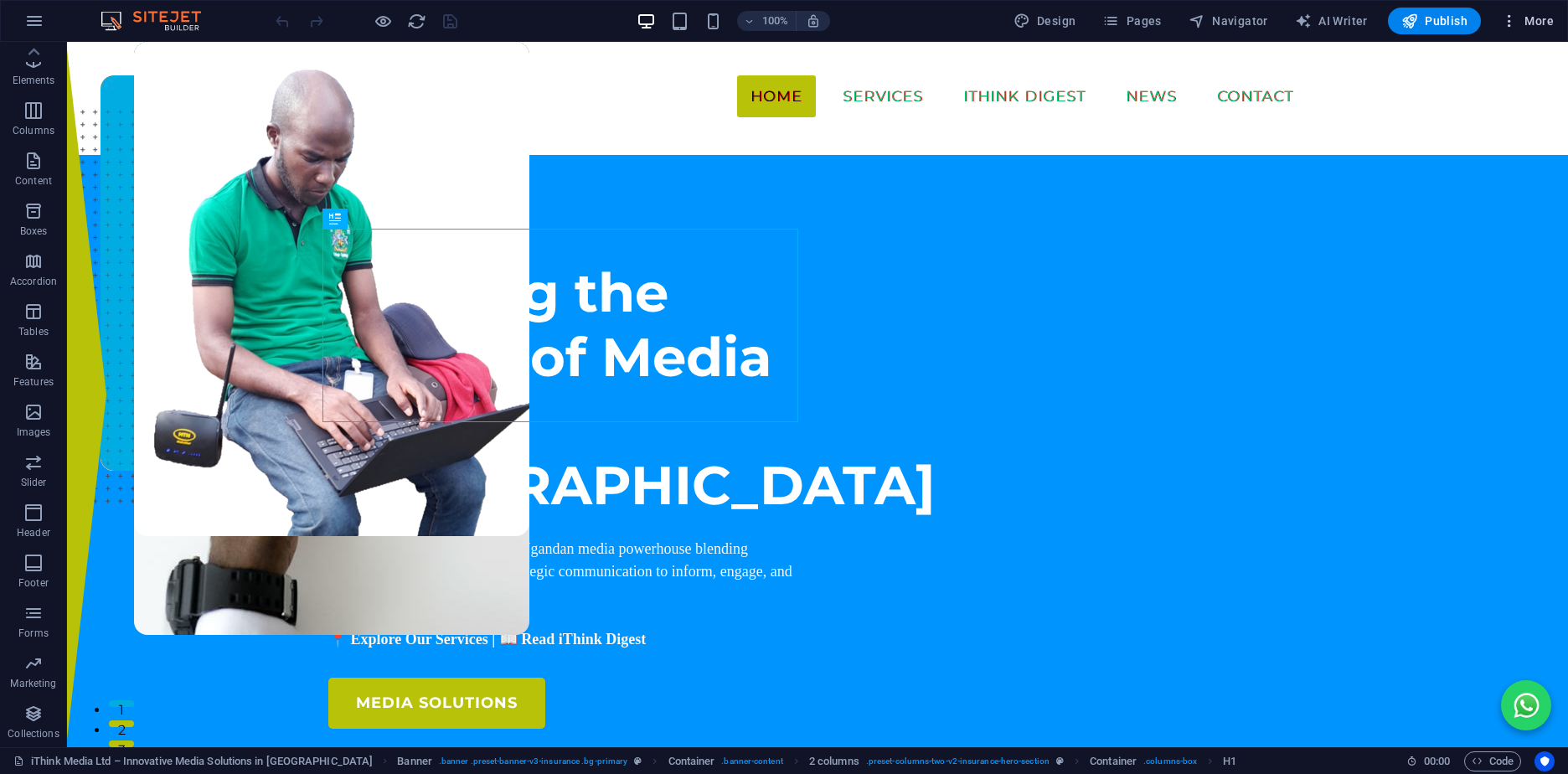
click at [1536, 25] on span "More" at bounding box center [1527, 21] width 53 height 17
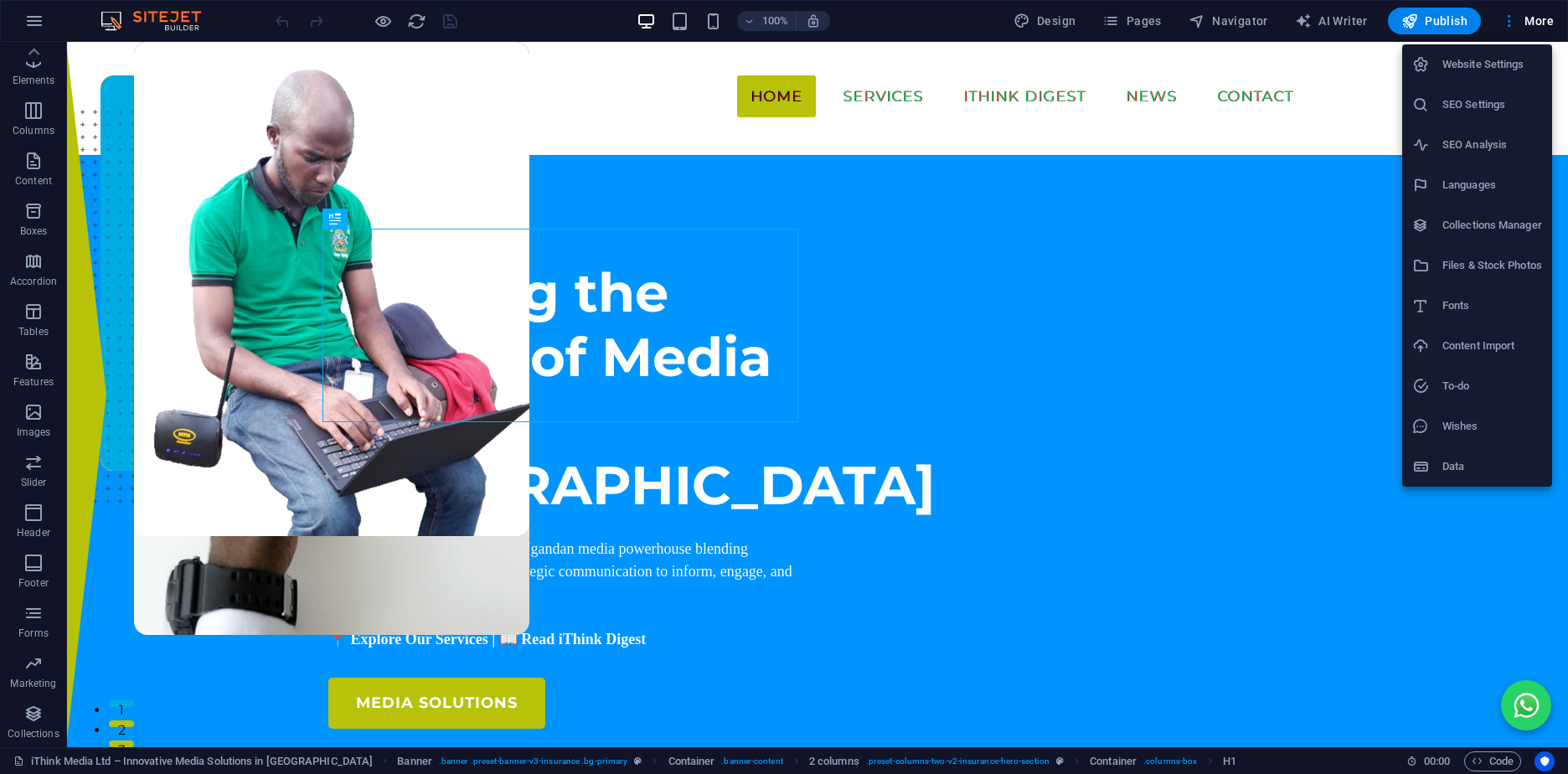
click at [1530, 14] on div at bounding box center [784, 387] width 1568 height 774
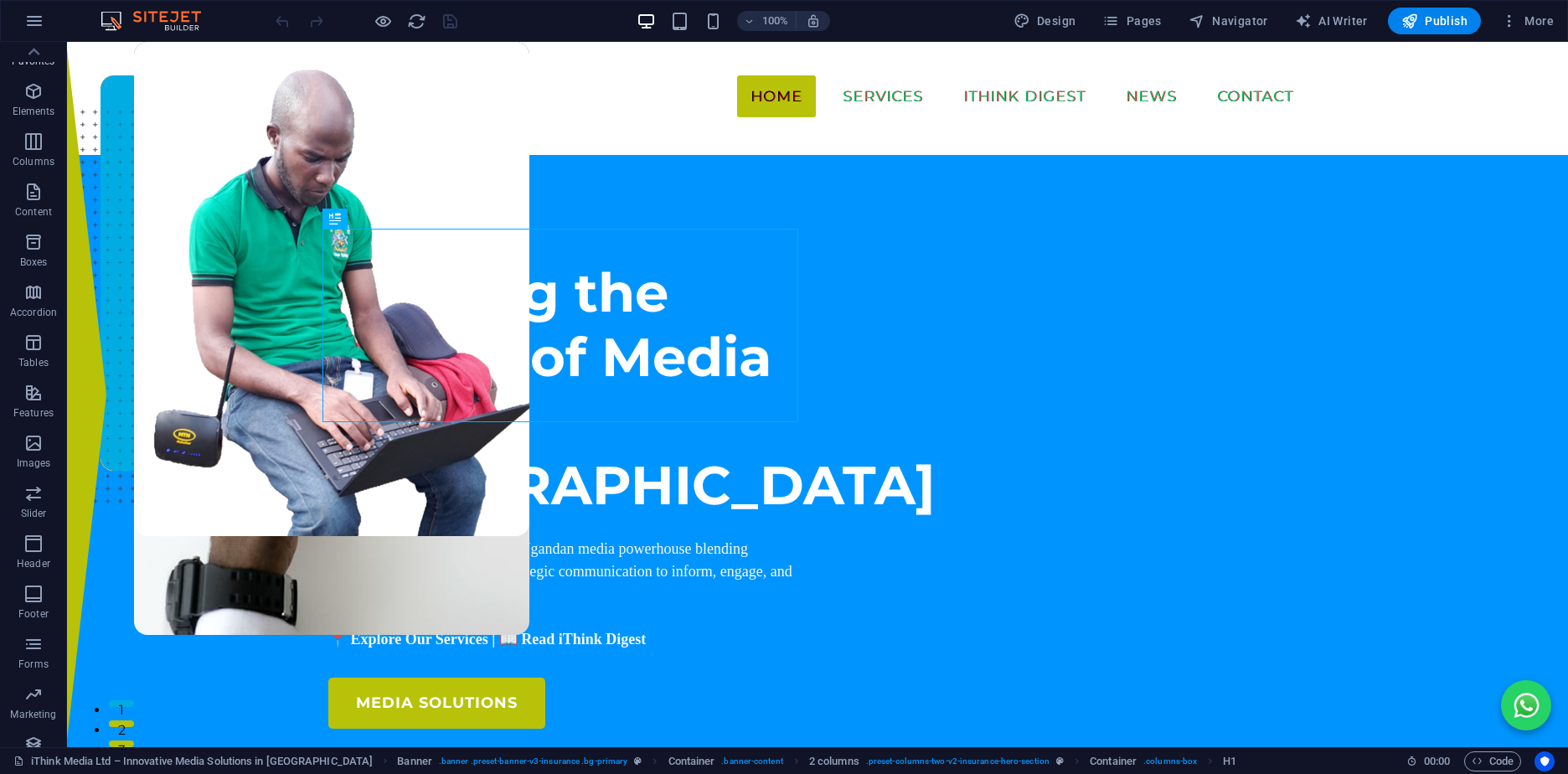
scroll to position [0, 0]
click at [31, 12] on icon "button" at bounding box center [35, 21] width 20 height 20
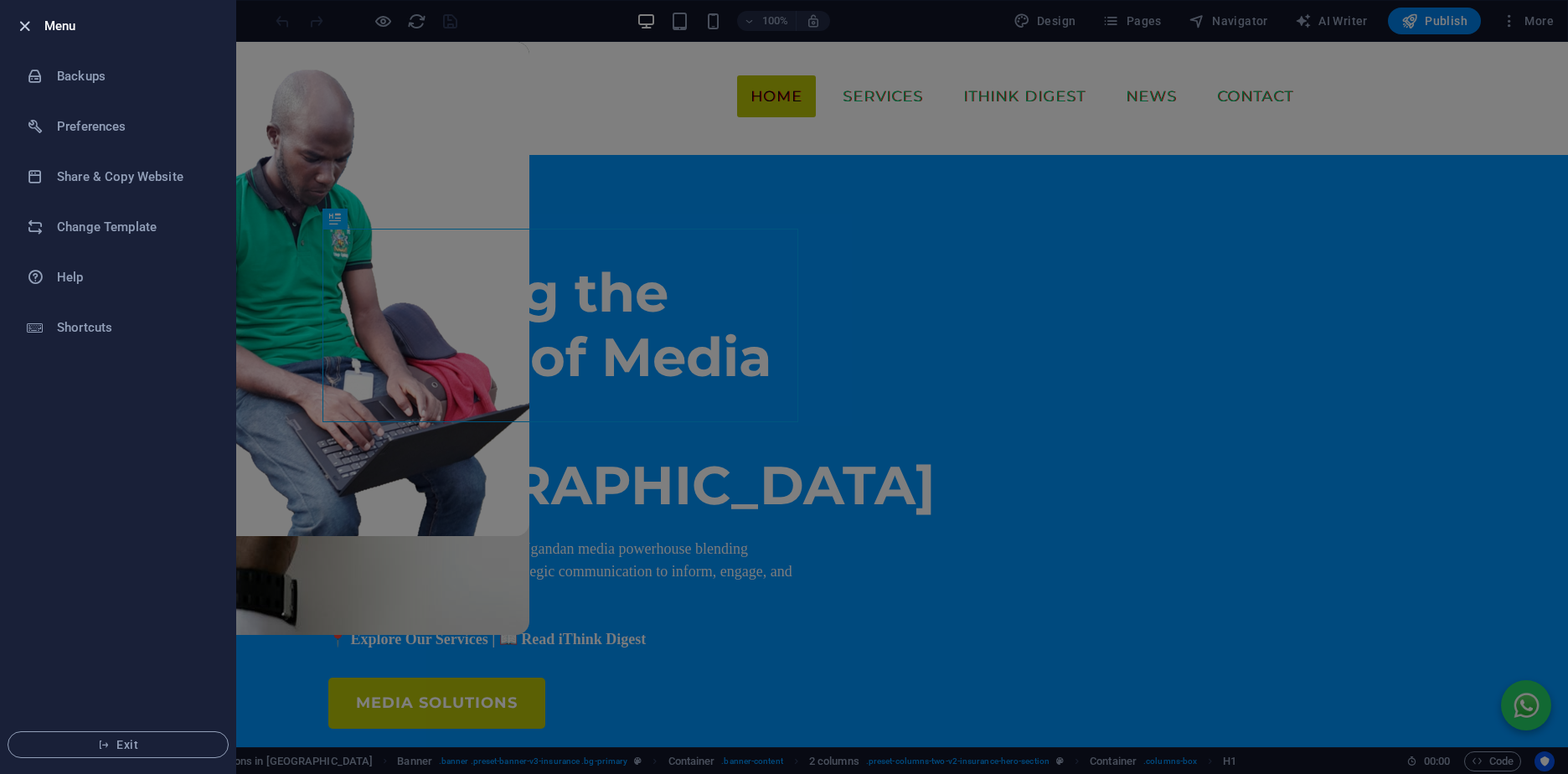
click at [25, 22] on icon "button" at bounding box center [25, 26] width 20 height 20
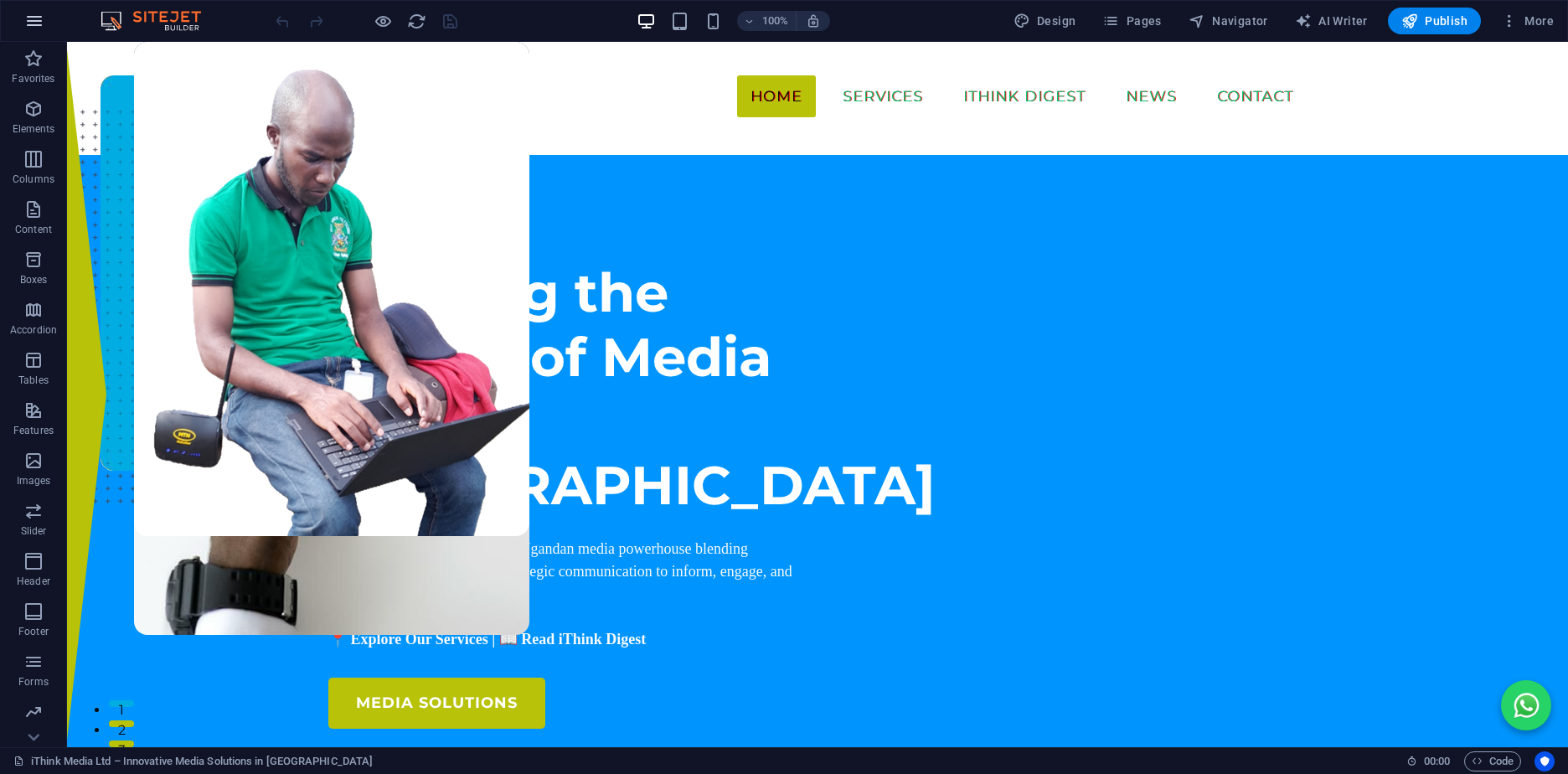
click at [28, 23] on icon "button" at bounding box center [35, 21] width 20 height 20
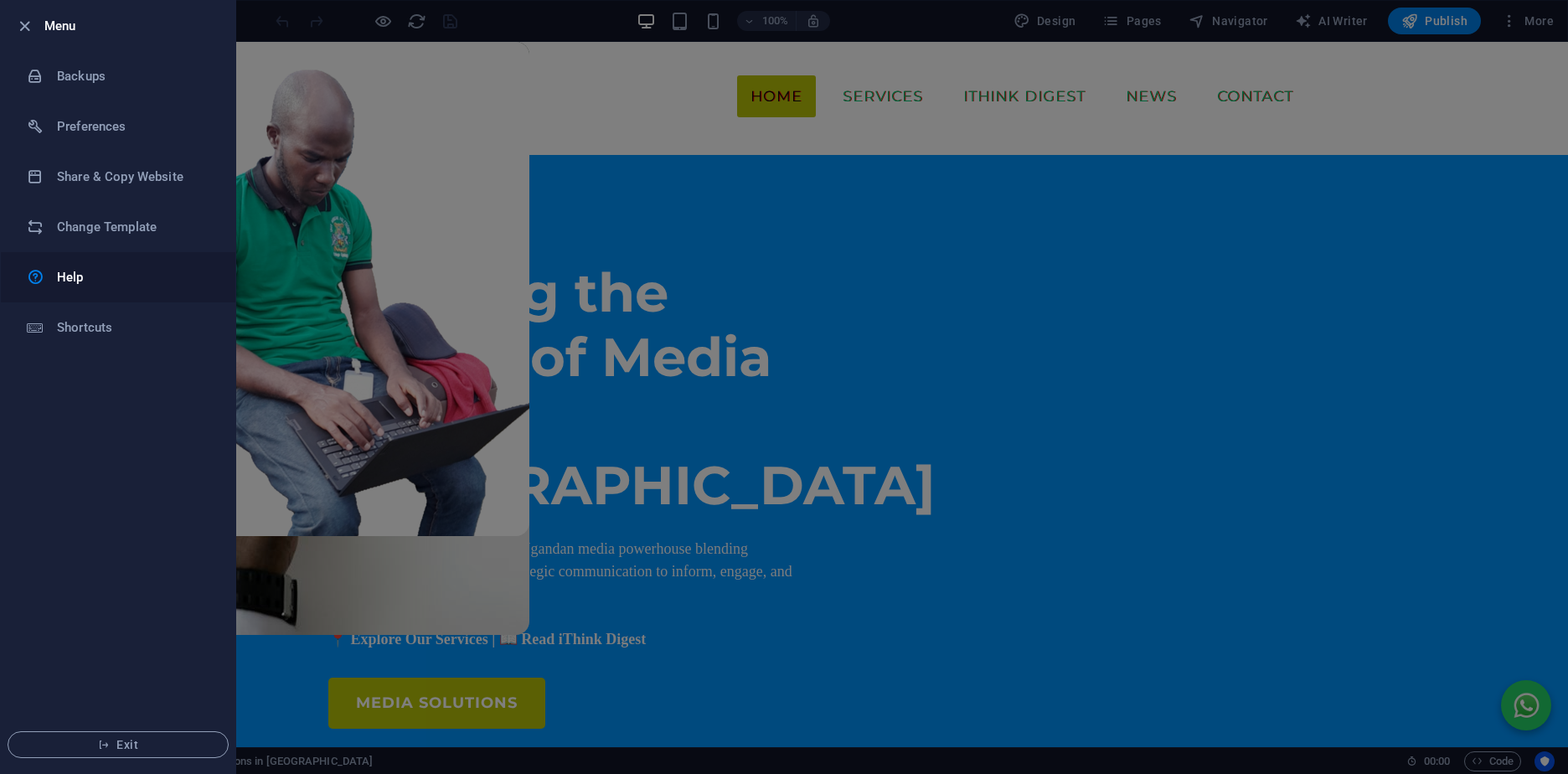
click at [84, 291] on link "Help" at bounding box center [118, 277] width 234 height 50
click at [118, 120] on h6 "Preferences" at bounding box center [134, 126] width 155 height 20
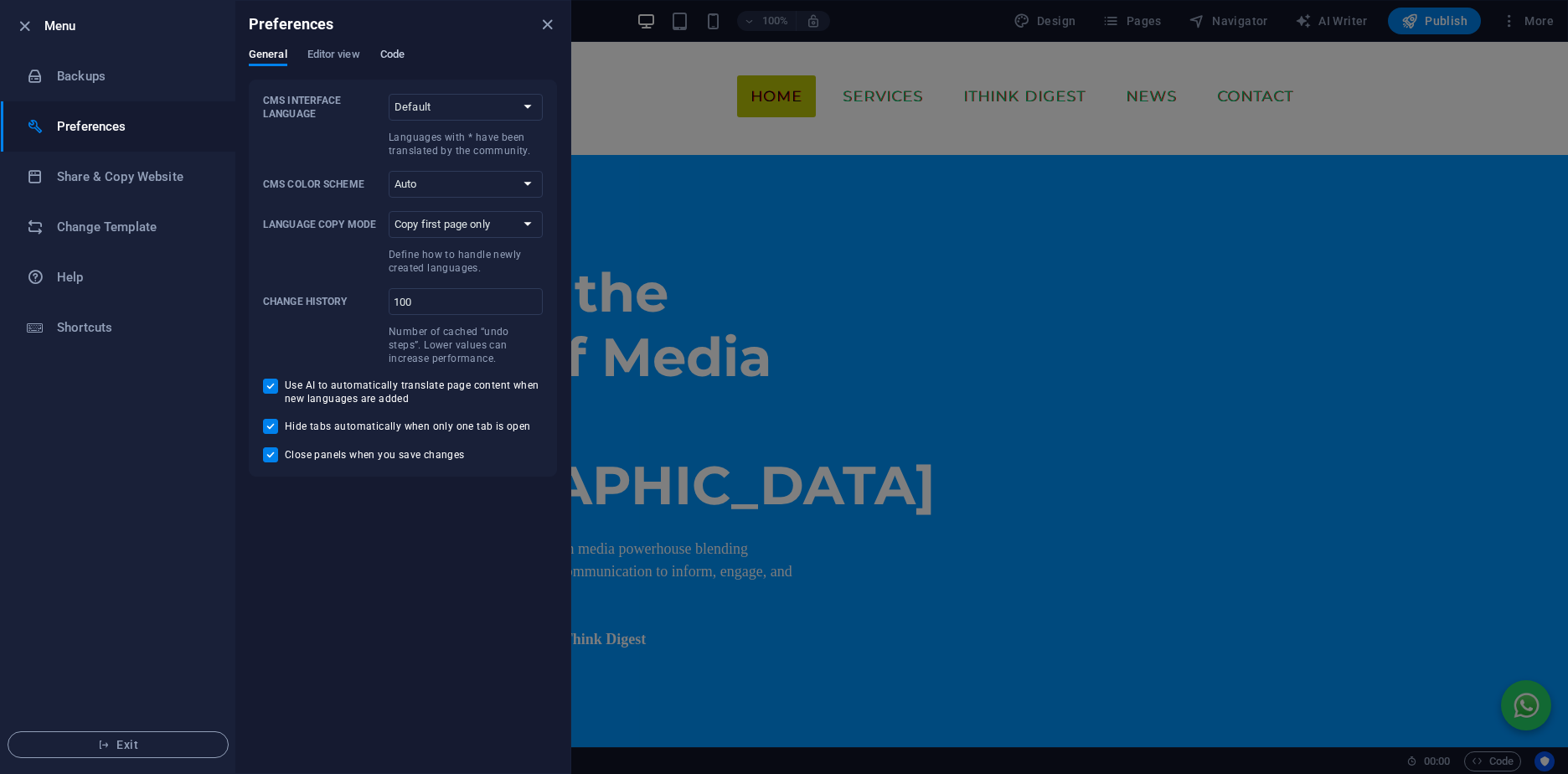
click at [384, 55] on span "Code" at bounding box center [392, 56] width 25 height 24
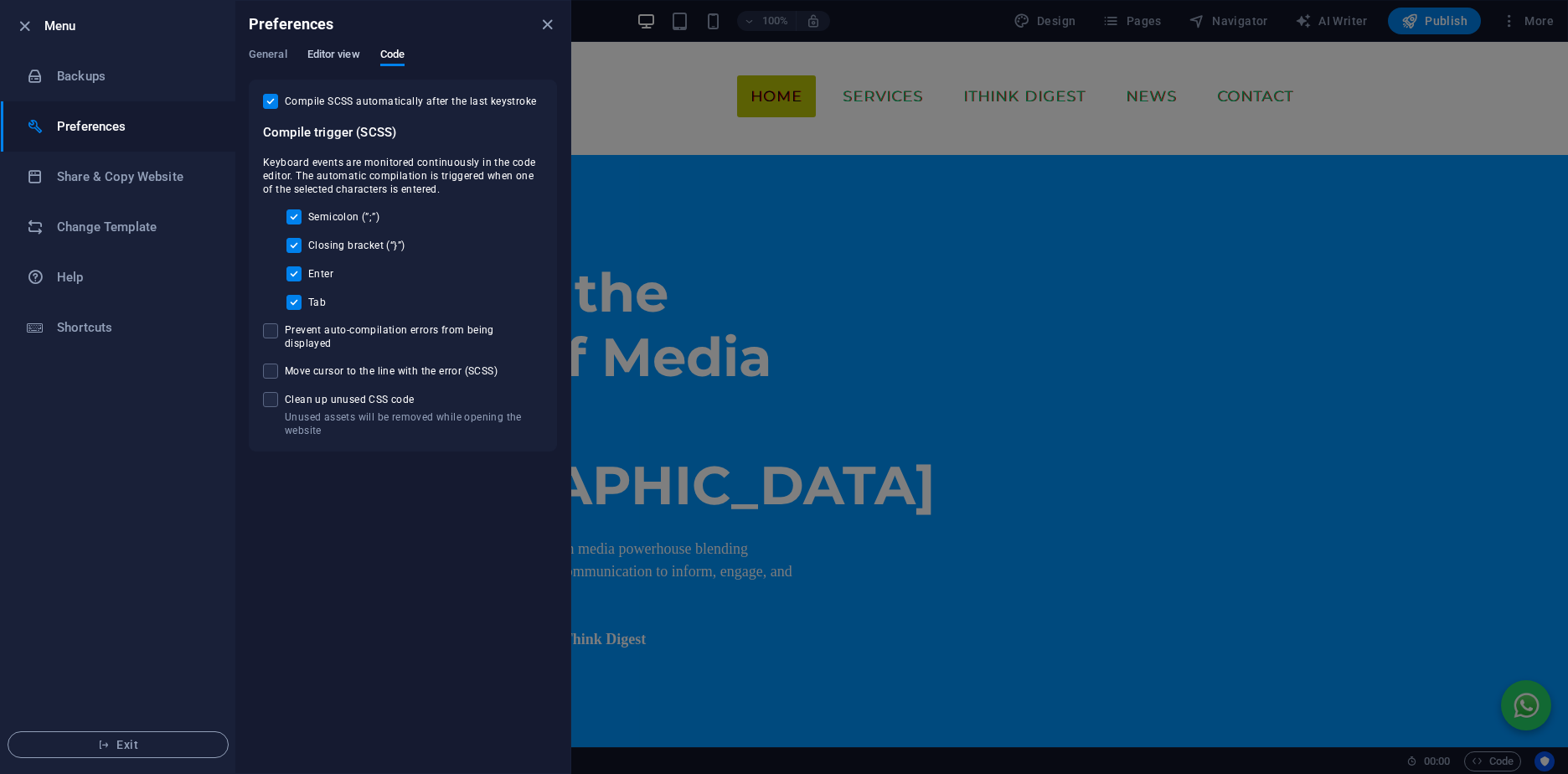
click at [350, 55] on span "Editor view" at bounding box center [333, 56] width 53 height 24
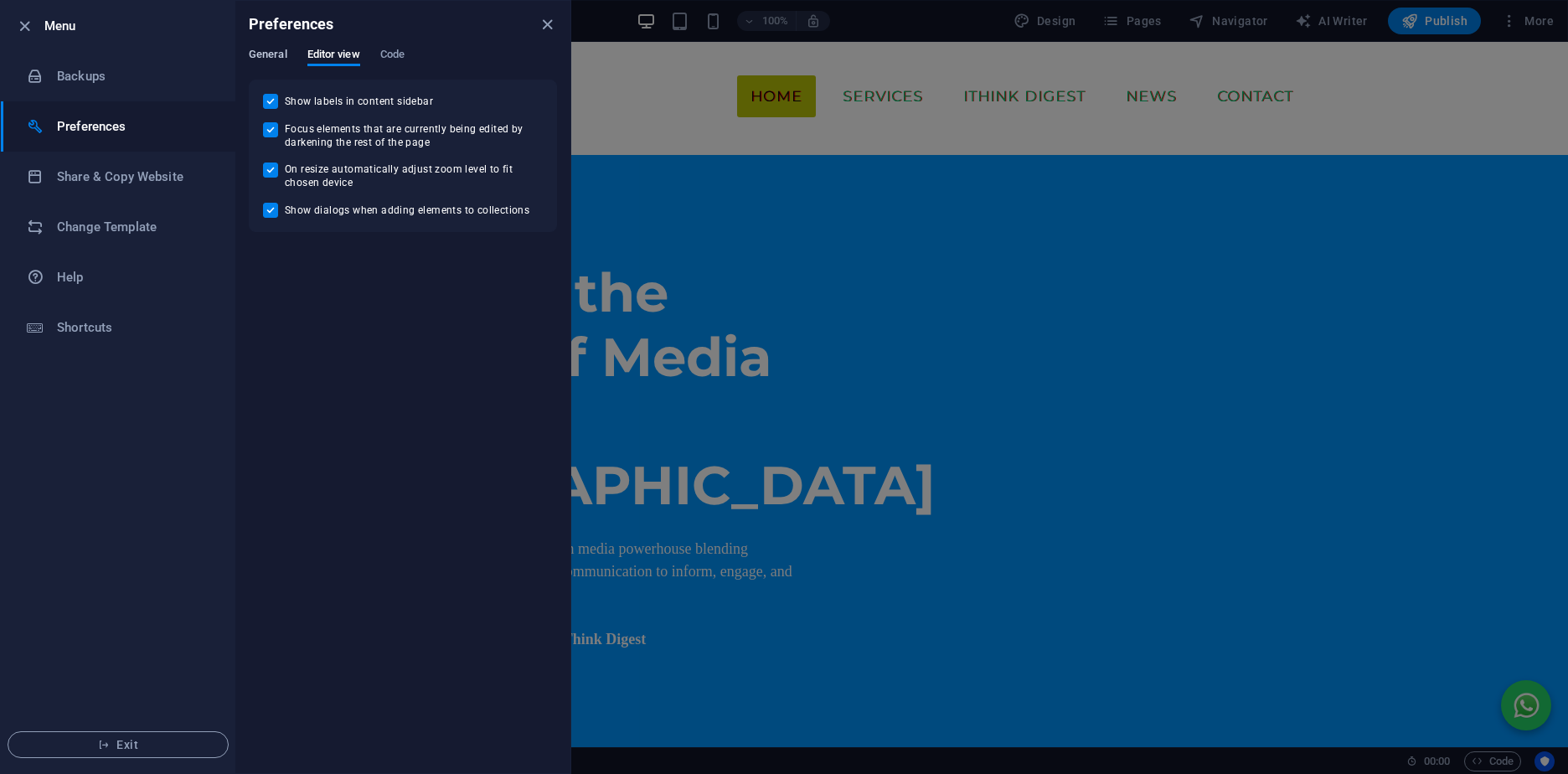
click at [286, 53] on span "General" at bounding box center [267, 56] width 38 height 24
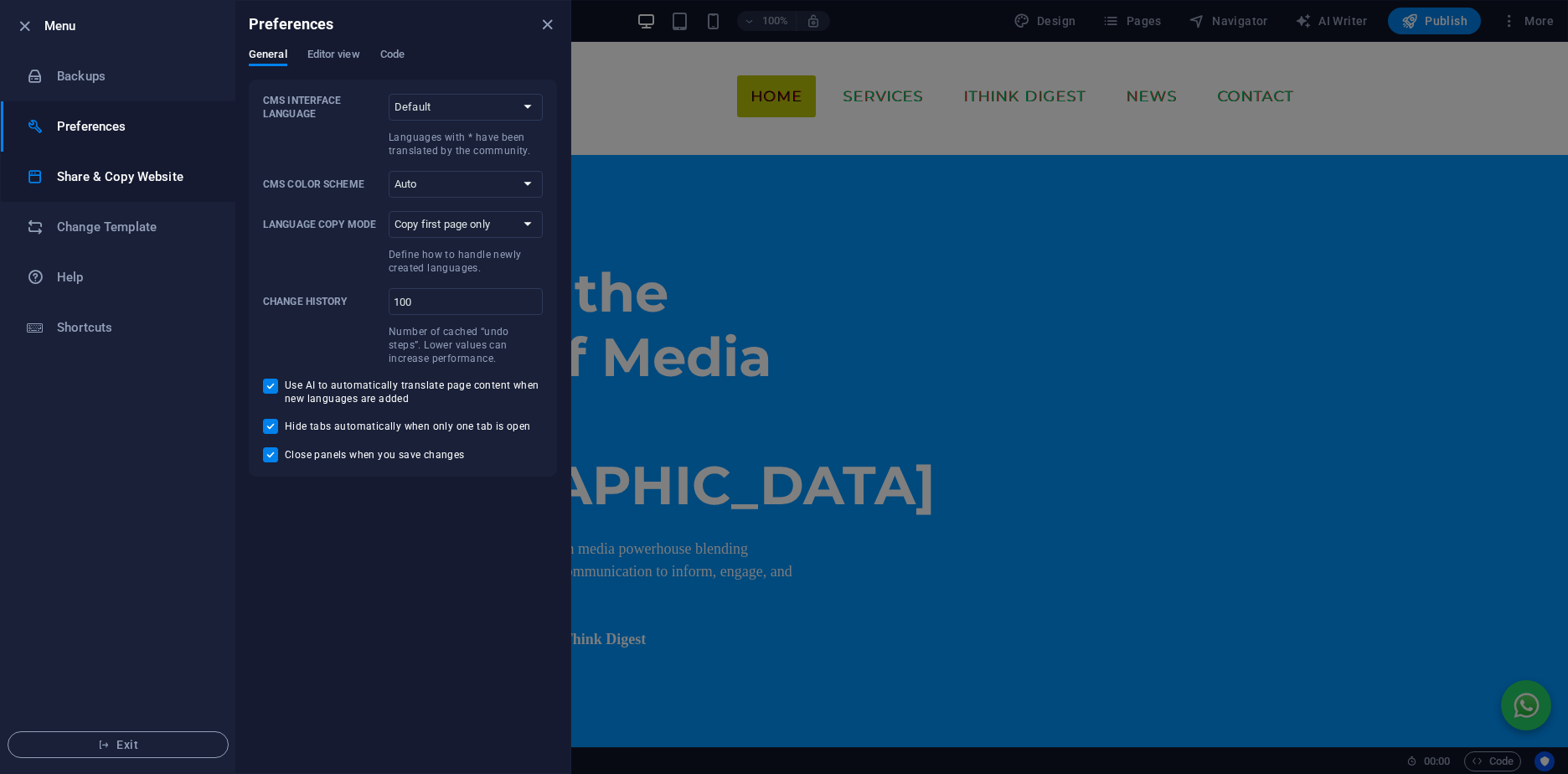
click at [103, 180] on h6 "Share & Copy Website" at bounding box center [134, 177] width 155 height 20
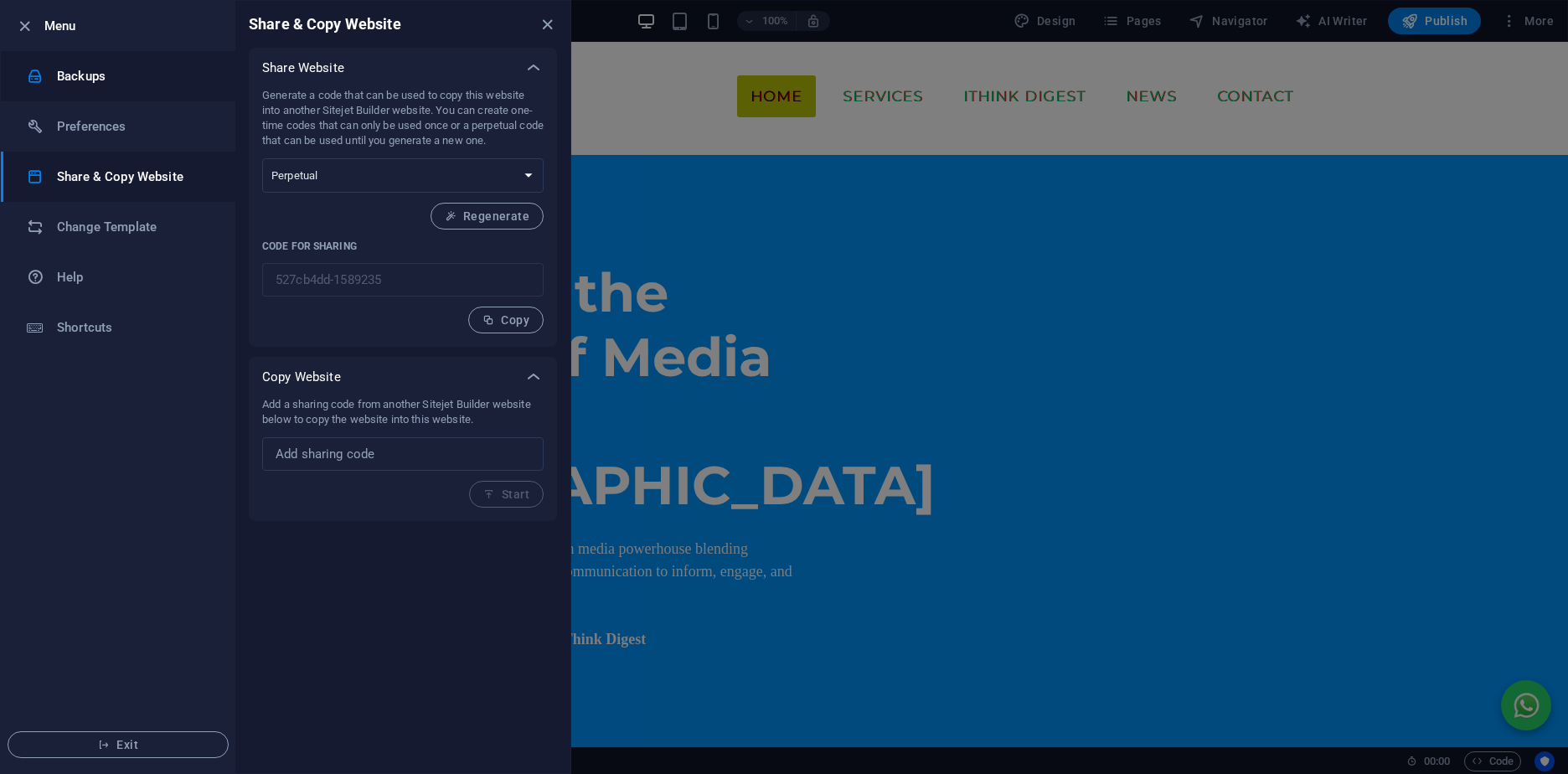
click at [62, 72] on h6 "Backups" at bounding box center [134, 76] width 155 height 20
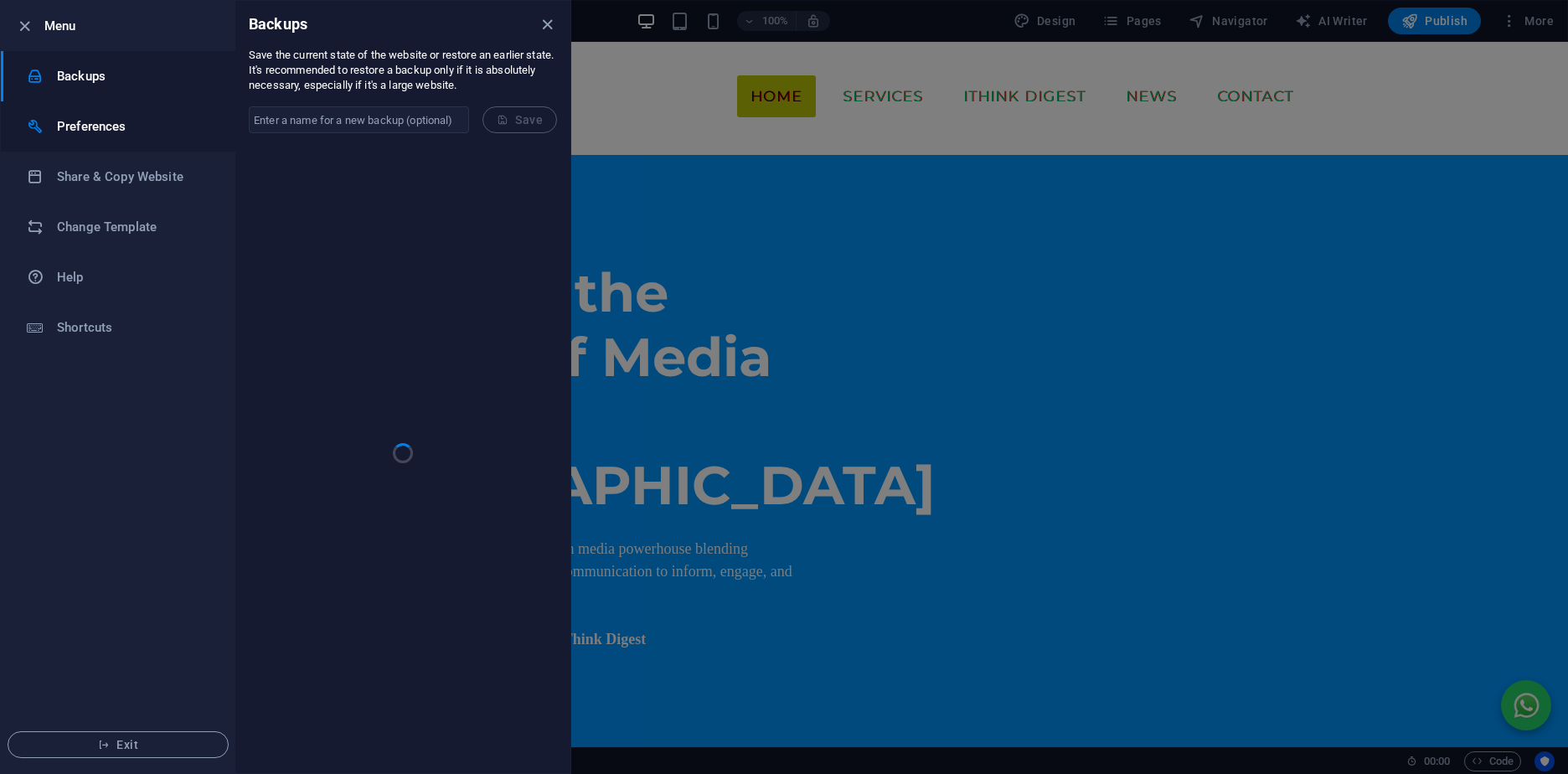
click at [73, 133] on h6 "Preferences" at bounding box center [134, 126] width 155 height 20
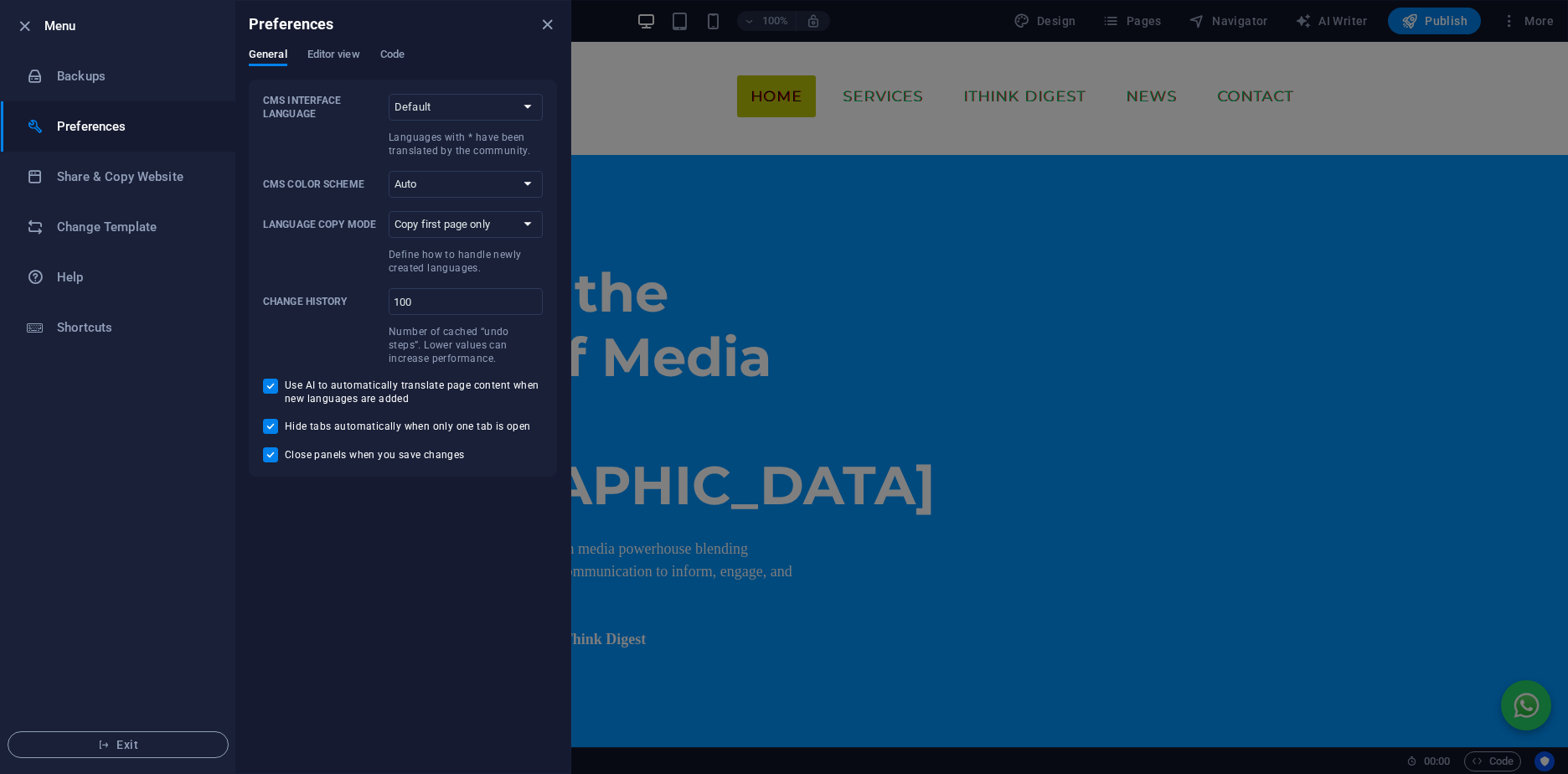
click at [1500, 59] on div at bounding box center [784, 387] width 1568 height 774
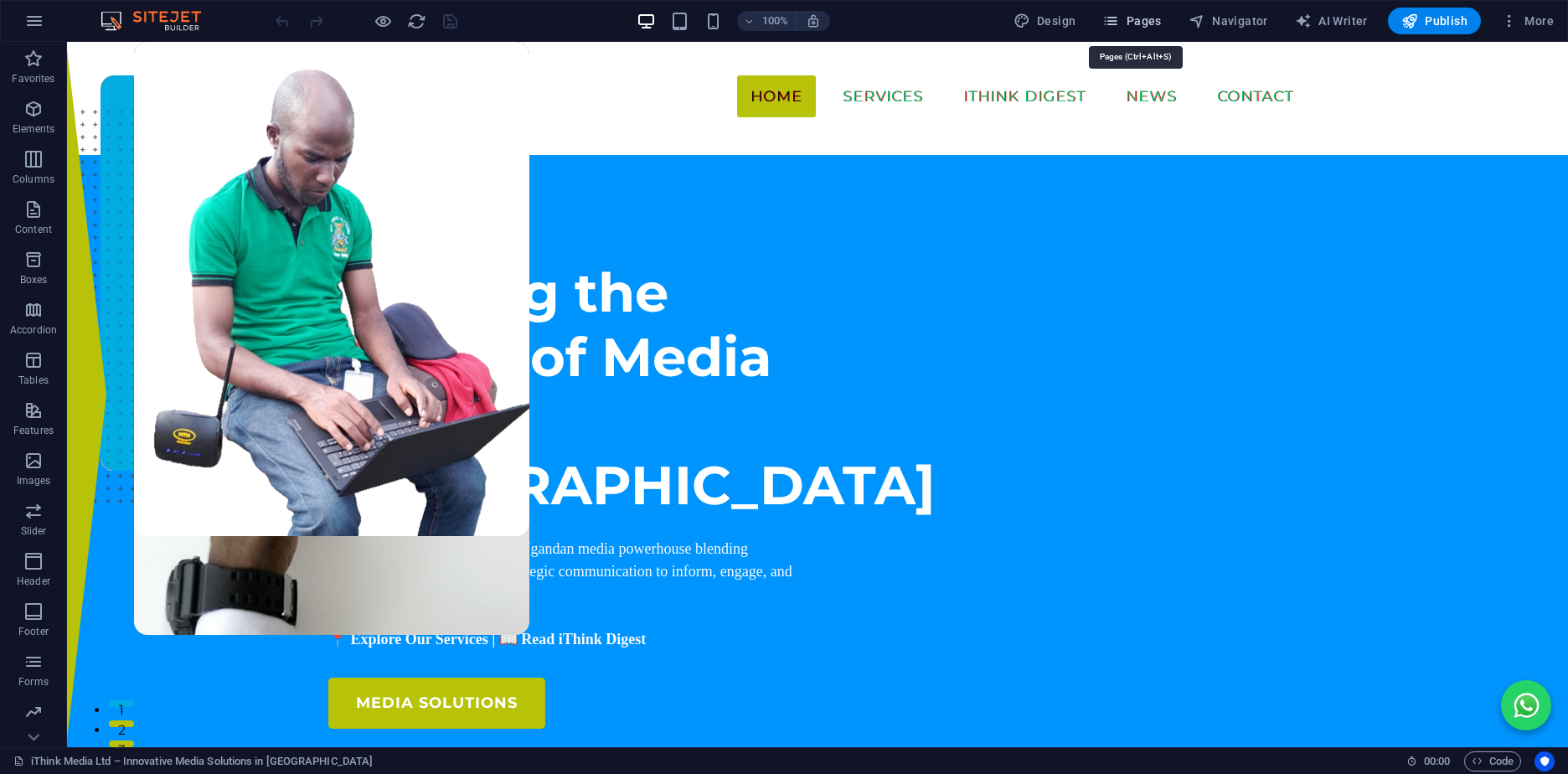
click at [1119, 19] on icon "button" at bounding box center [1111, 21] width 17 height 17
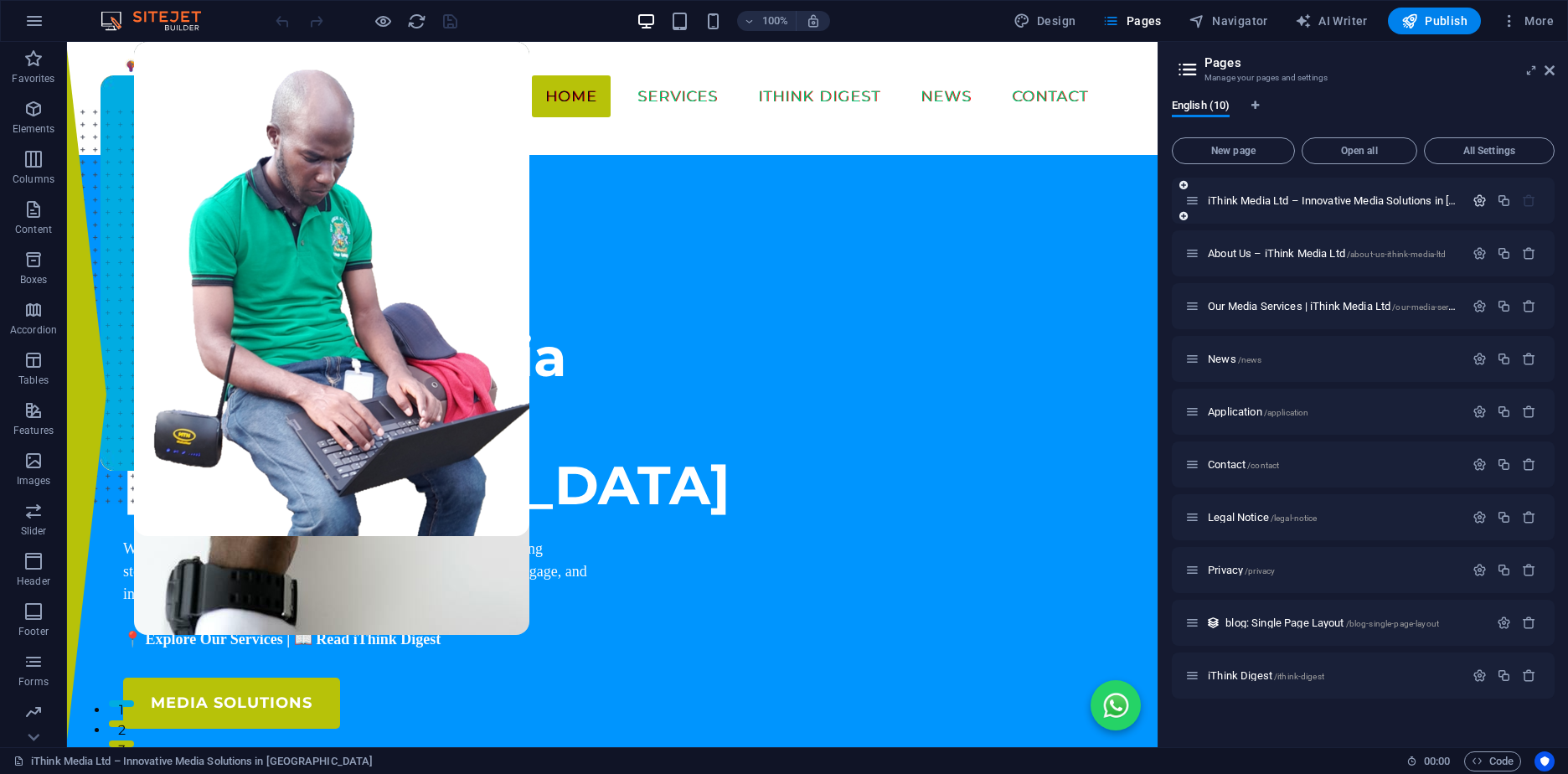
click at [1476, 200] on icon "button" at bounding box center [1480, 200] width 14 height 14
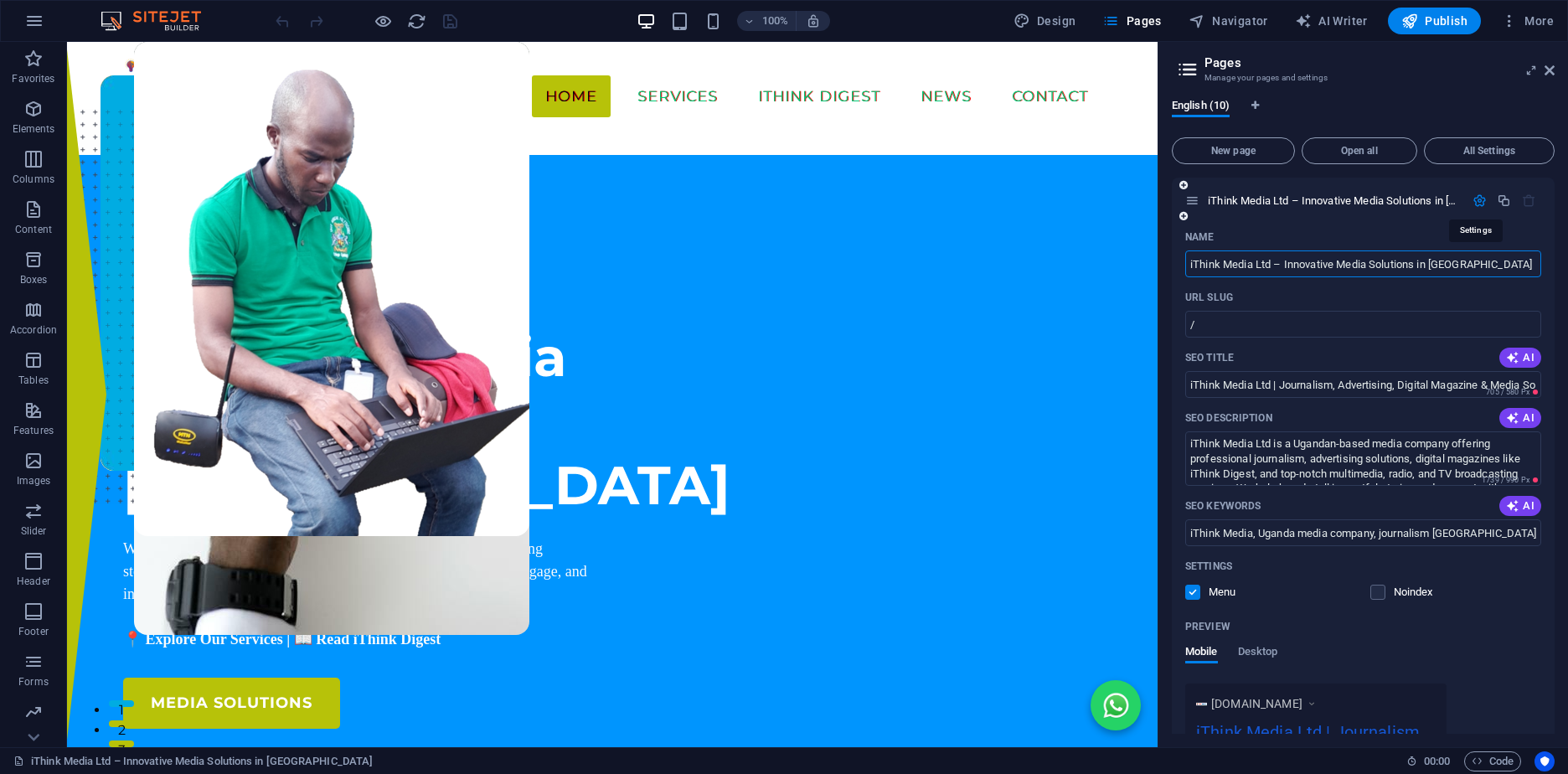
click at [1476, 200] on icon "button" at bounding box center [1480, 200] width 14 height 14
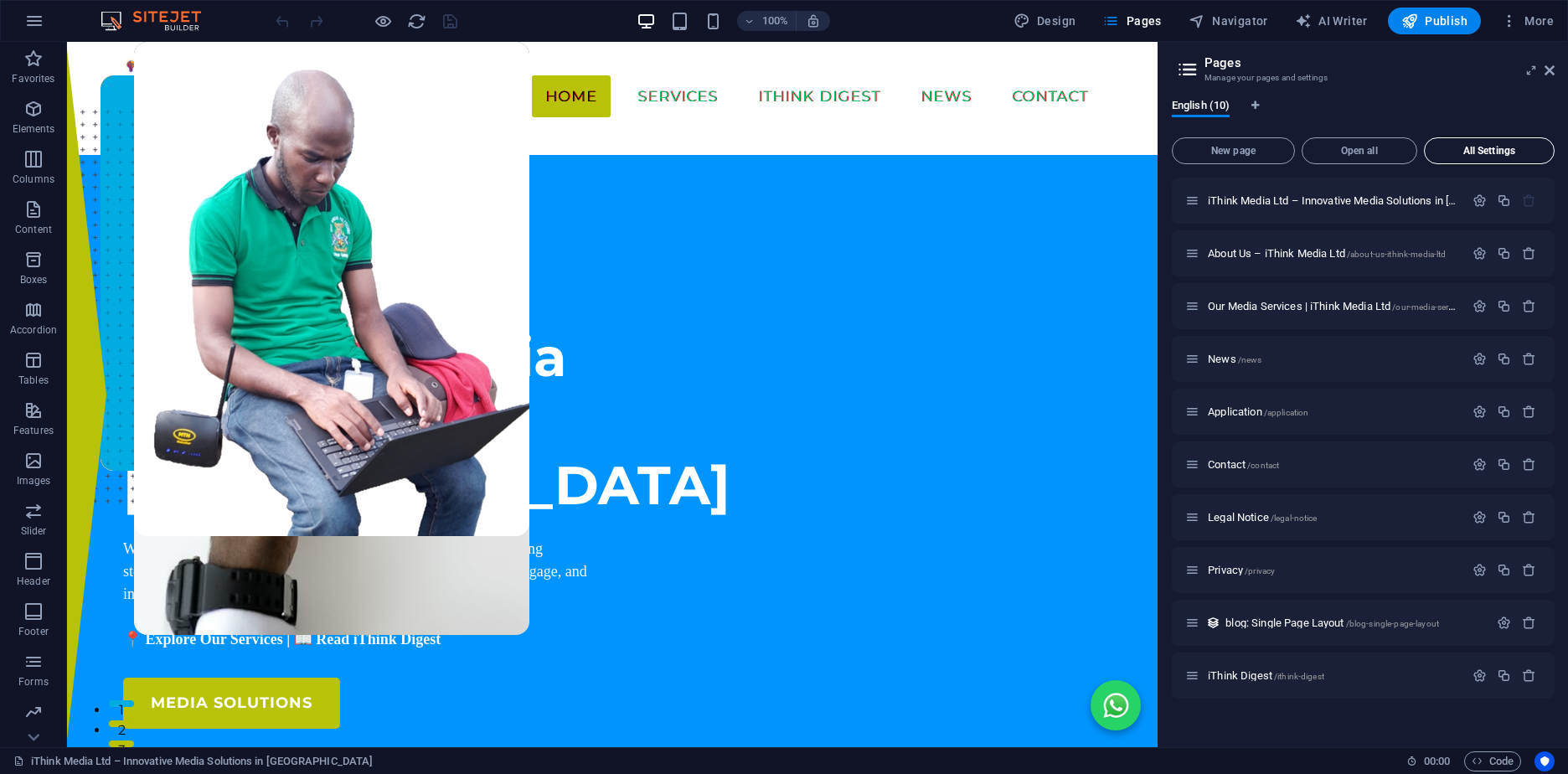
click at [1497, 144] on button "All Settings" at bounding box center [1489, 151] width 131 height 27
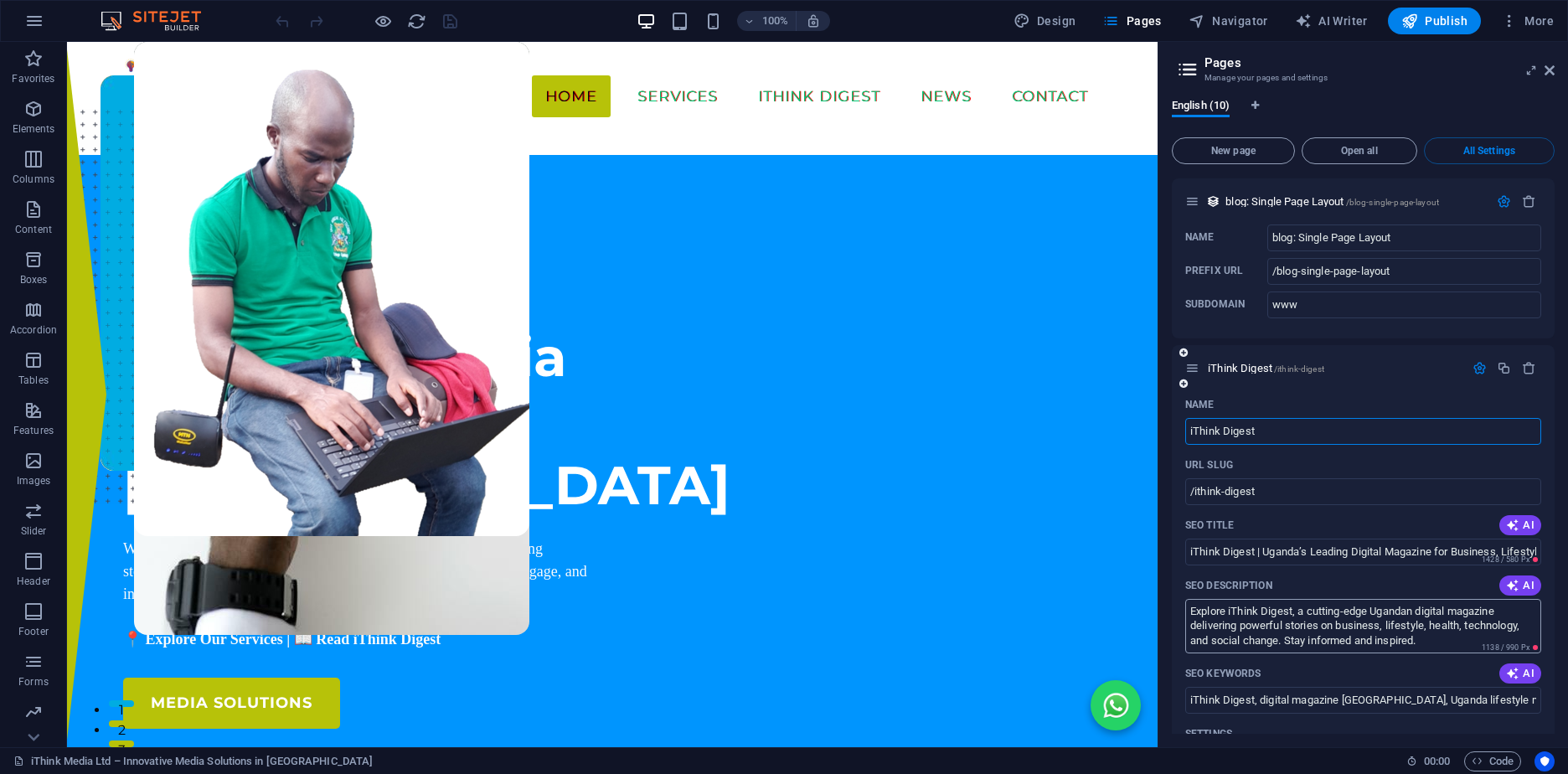
scroll to position [6826, 0]
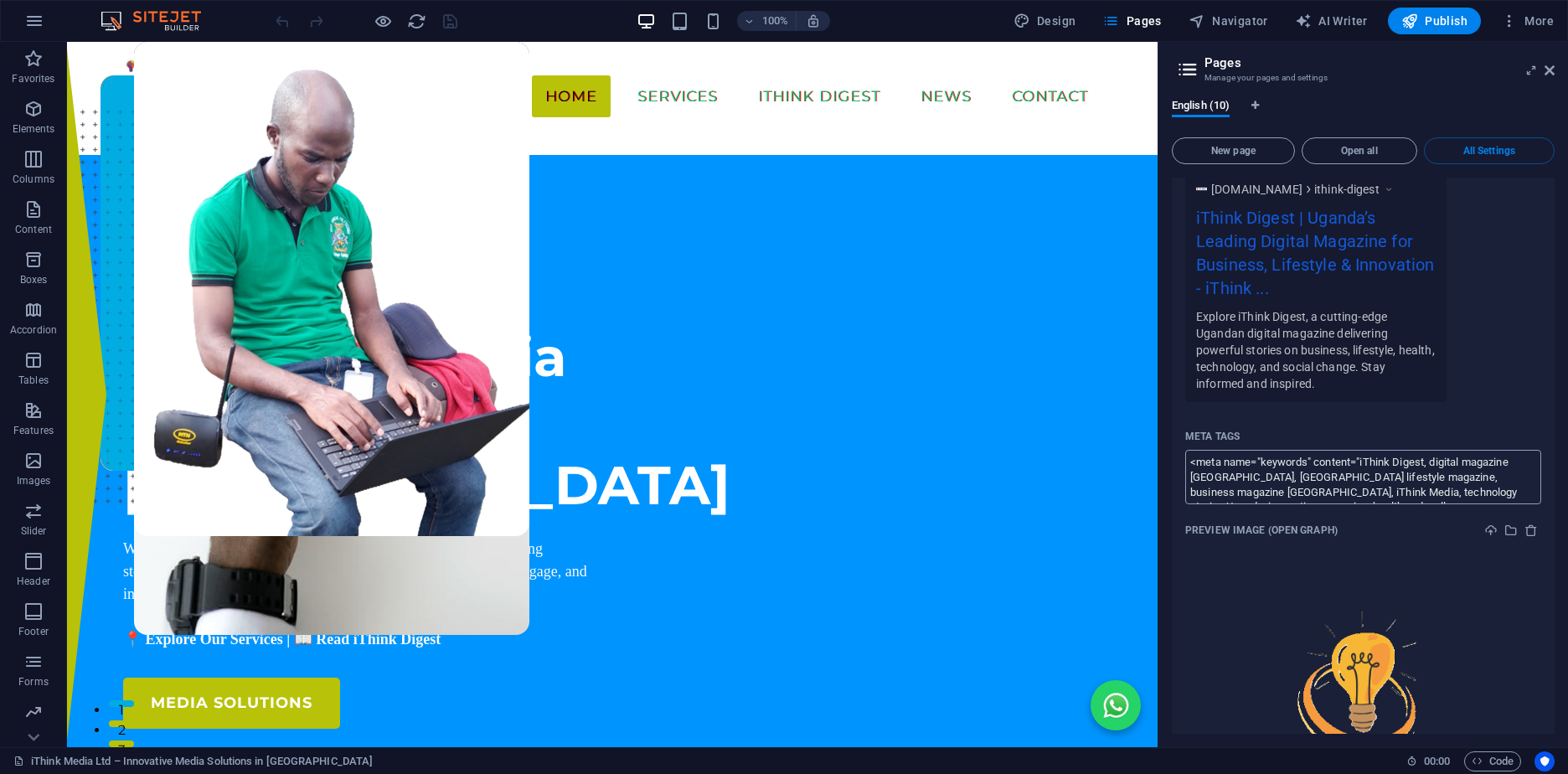
scroll to position [7312, 0]
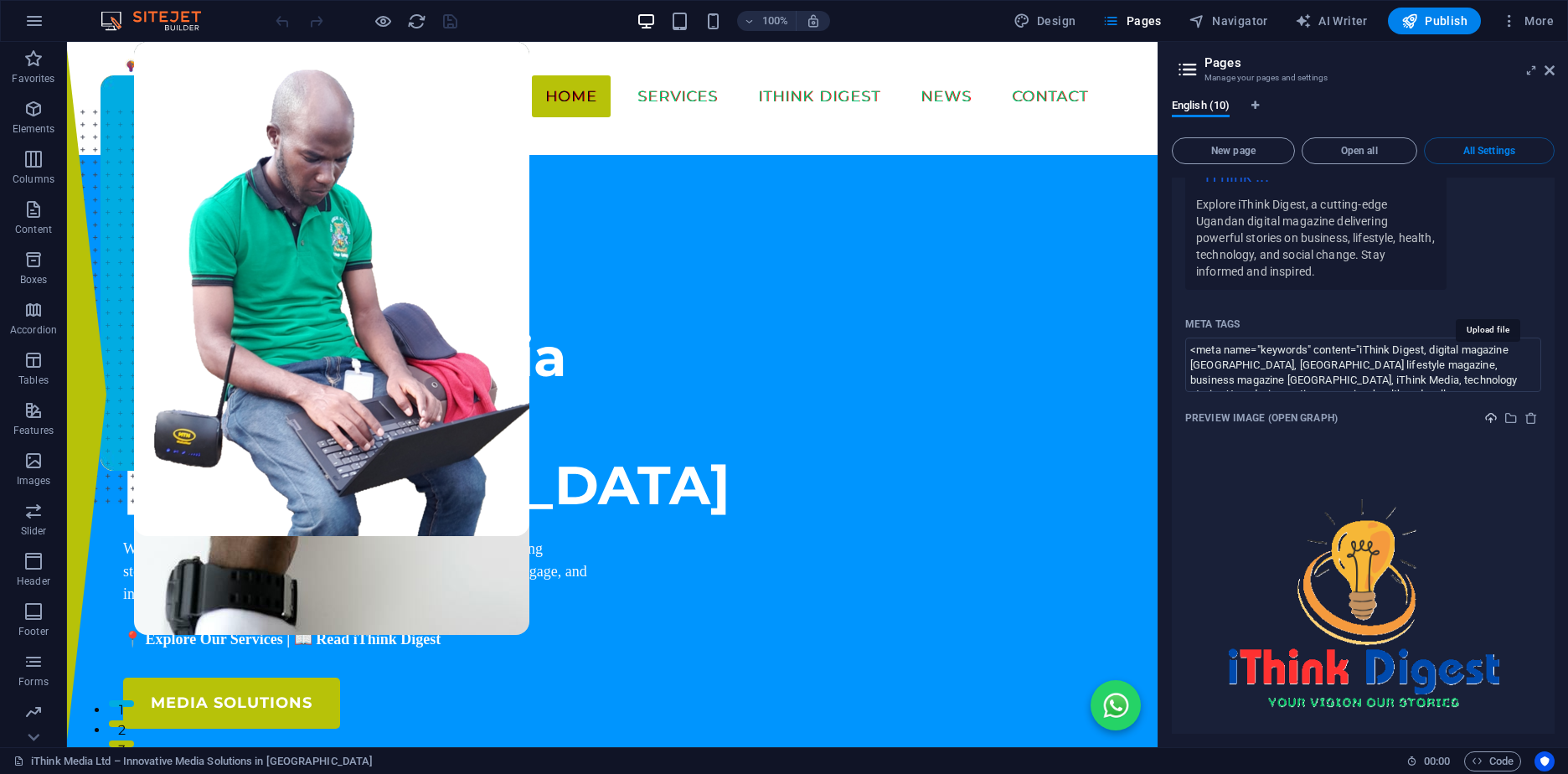
click at [1487, 412] on icon "upload" at bounding box center [1491, 418] width 14 height 14
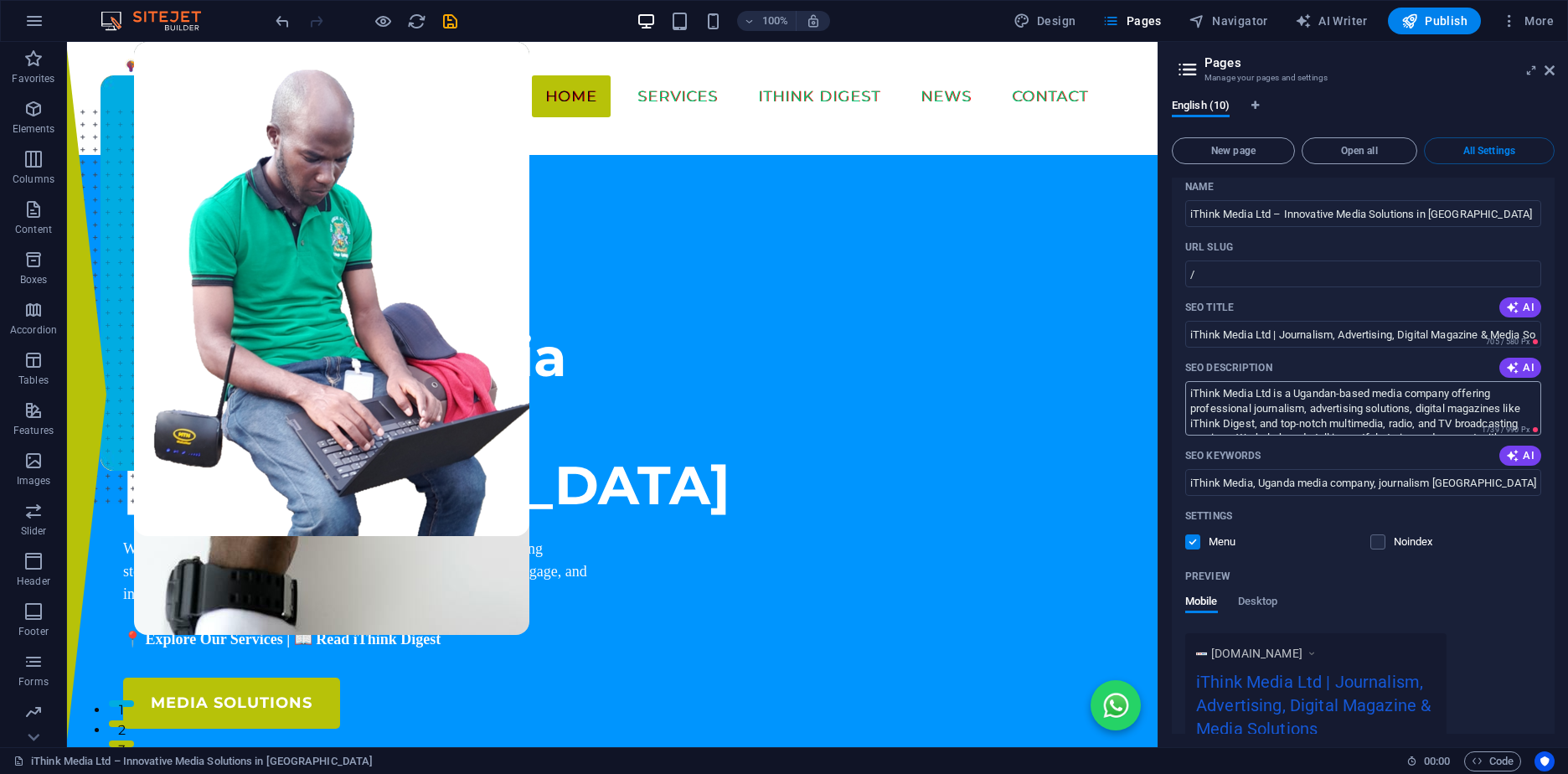
scroll to position [0, 0]
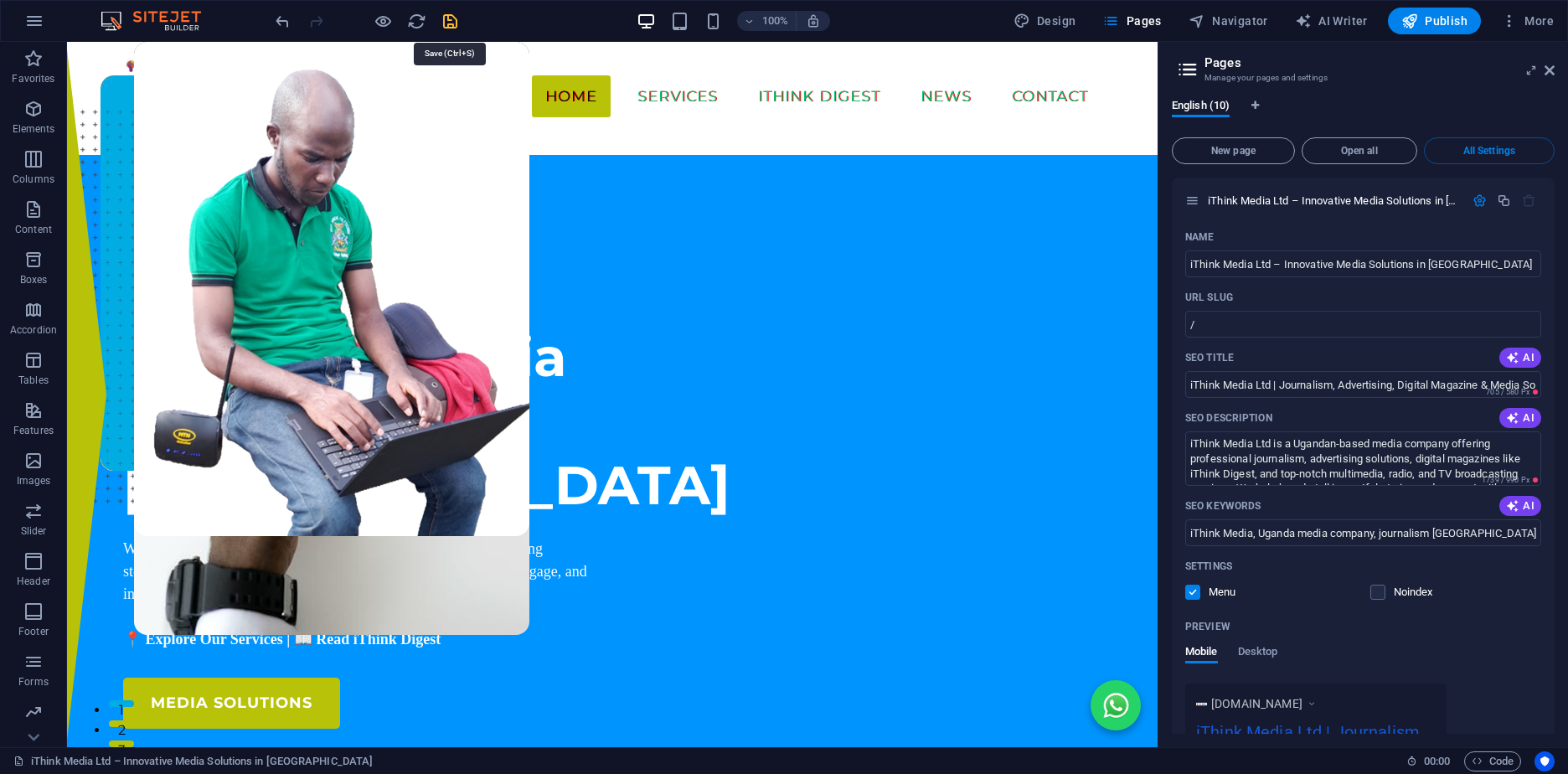
click at [453, 25] on icon "save" at bounding box center [450, 21] width 20 height 20
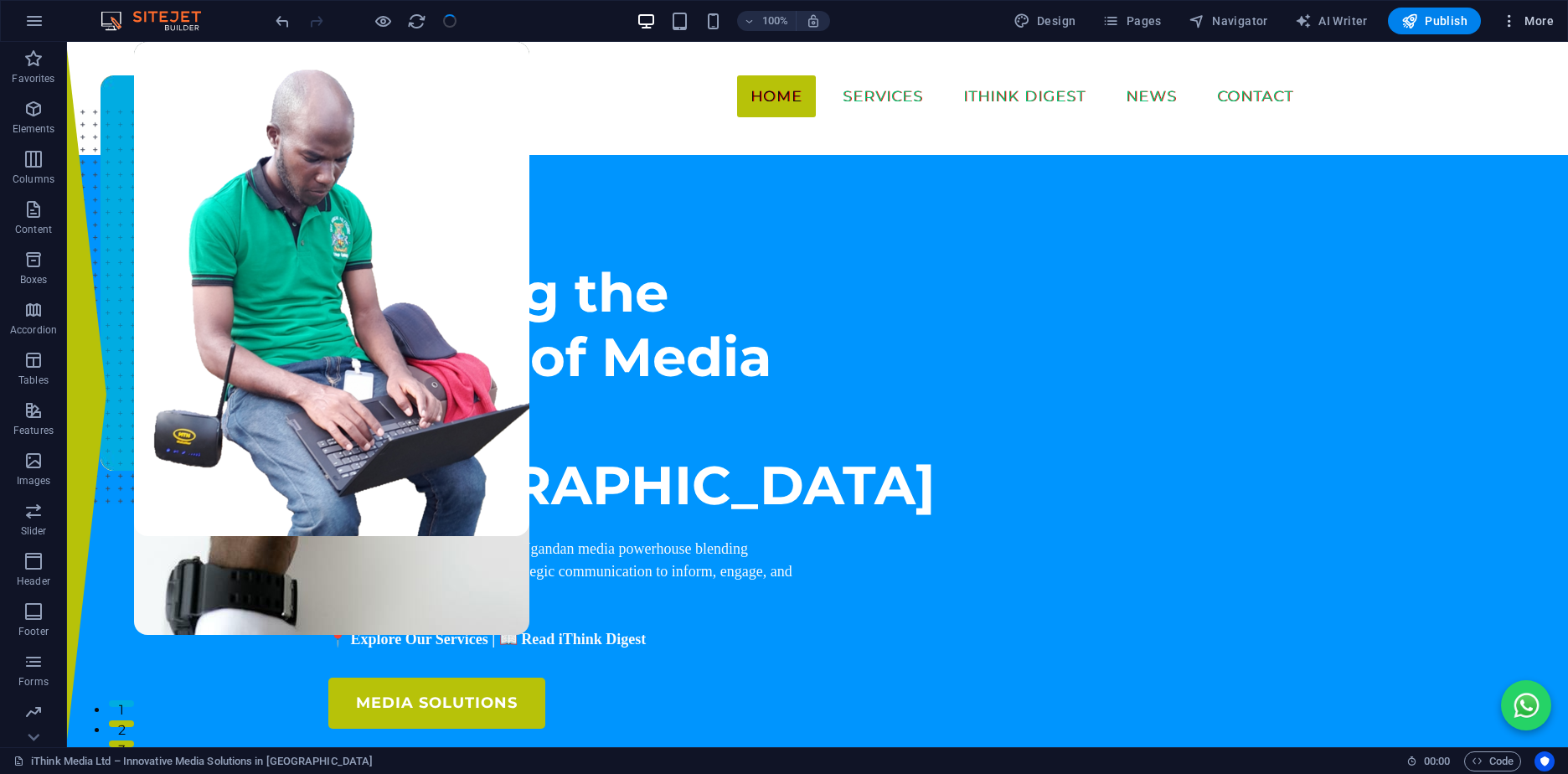
click at [1515, 23] on icon "button" at bounding box center [1509, 21] width 17 height 17
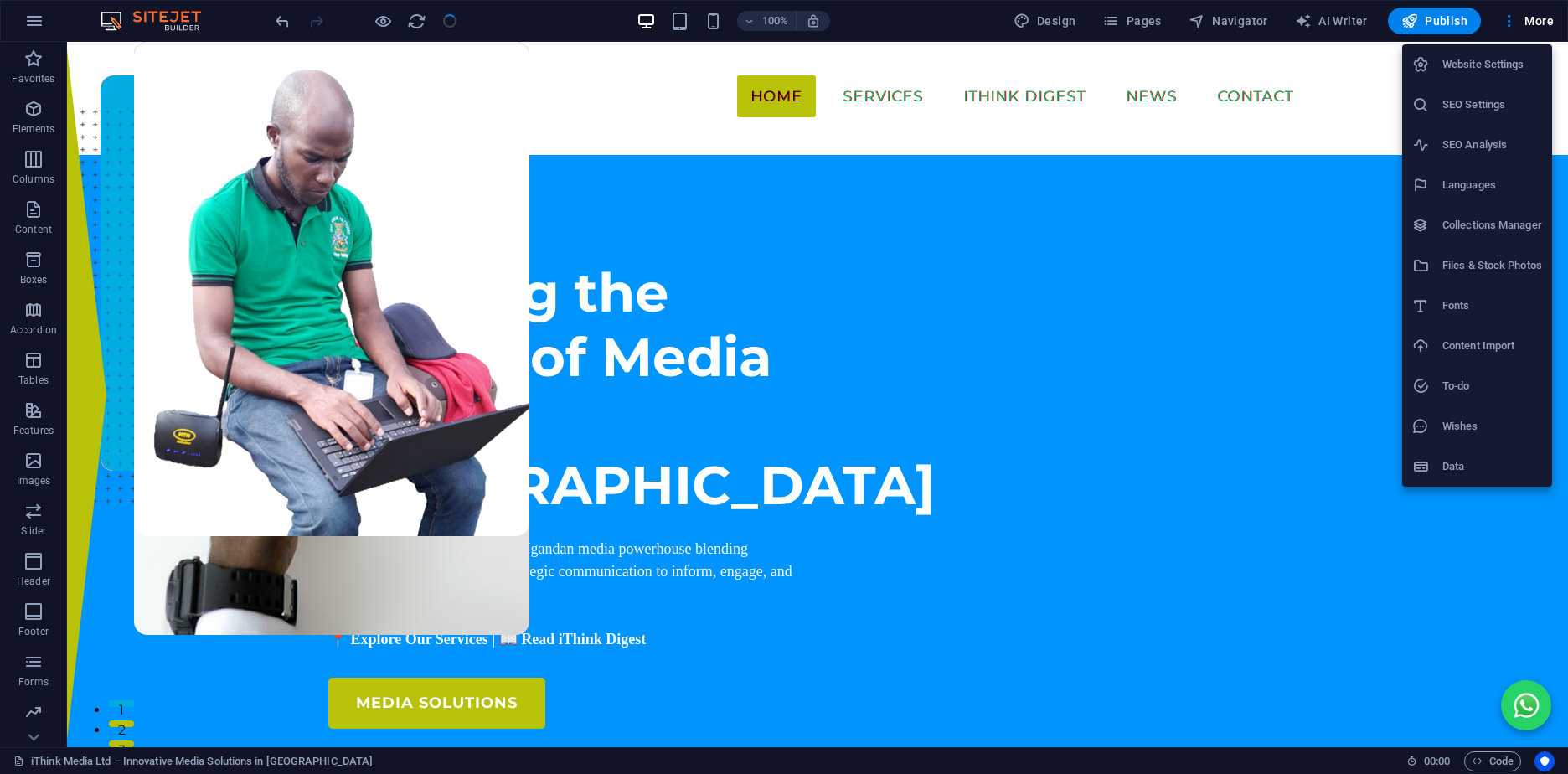
click at [1339, 74] on div at bounding box center [784, 387] width 1568 height 774
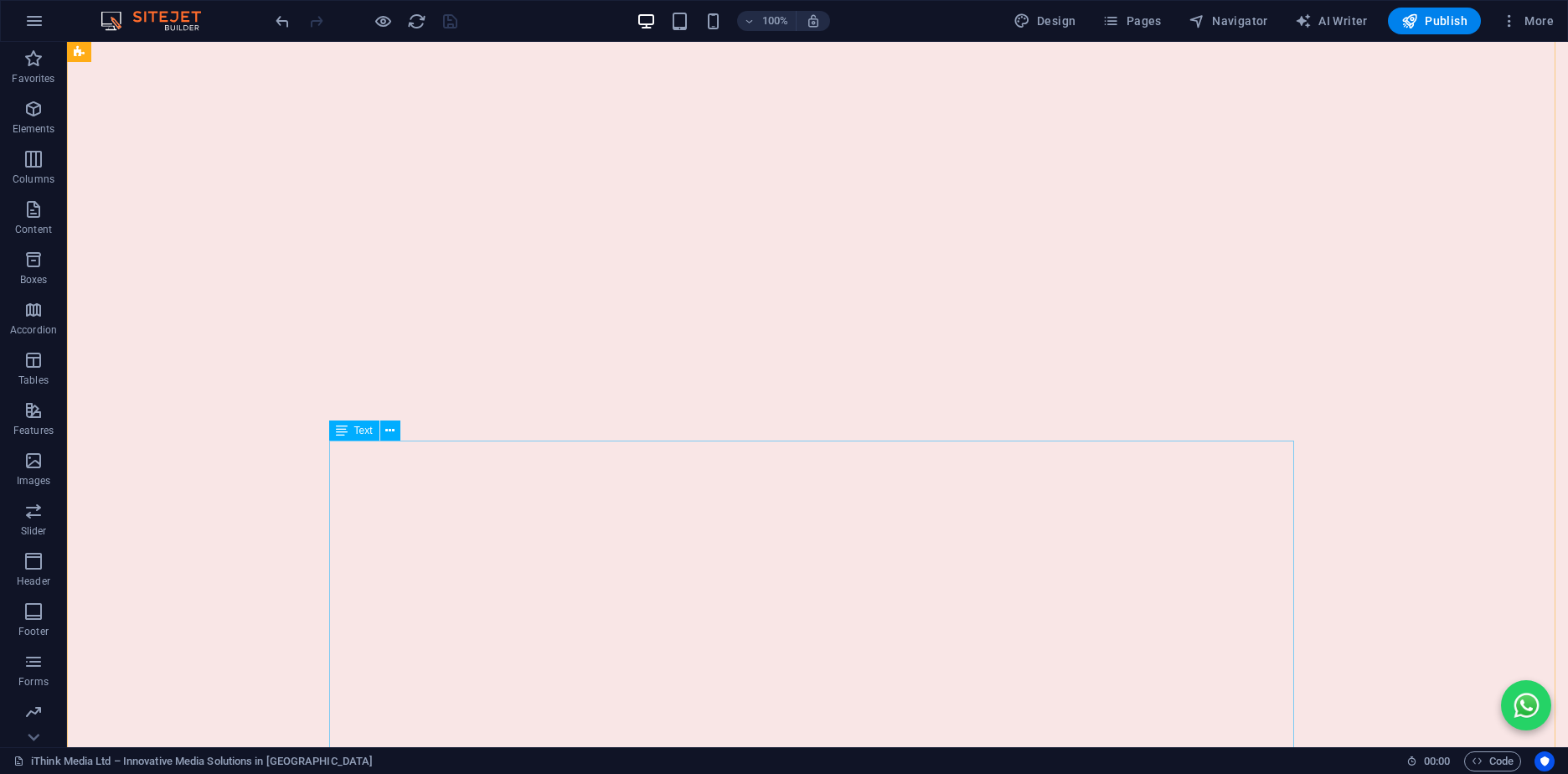
scroll to position [7418, 0]
click at [33, 732] on icon at bounding box center [34, 738] width 24 height 24
click at [171, 17] on img at bounding box center [160, 21] width 126 height 20
click at [114, 20] on img at bounding box center [160, 21] width 126 height 20
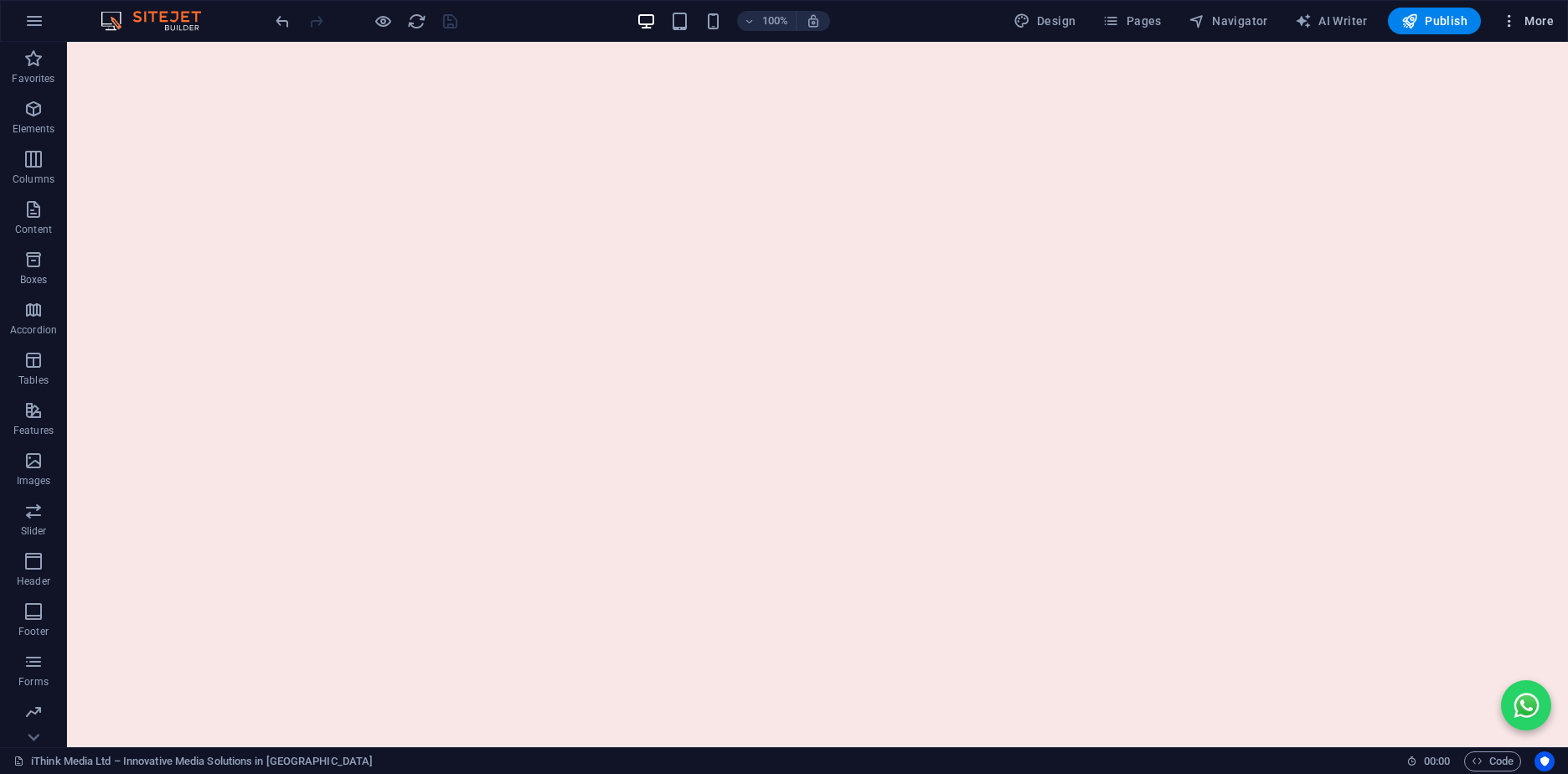
click at [1547, 18] on span "More" at bounding box center [1527, 21] width 53 height 17
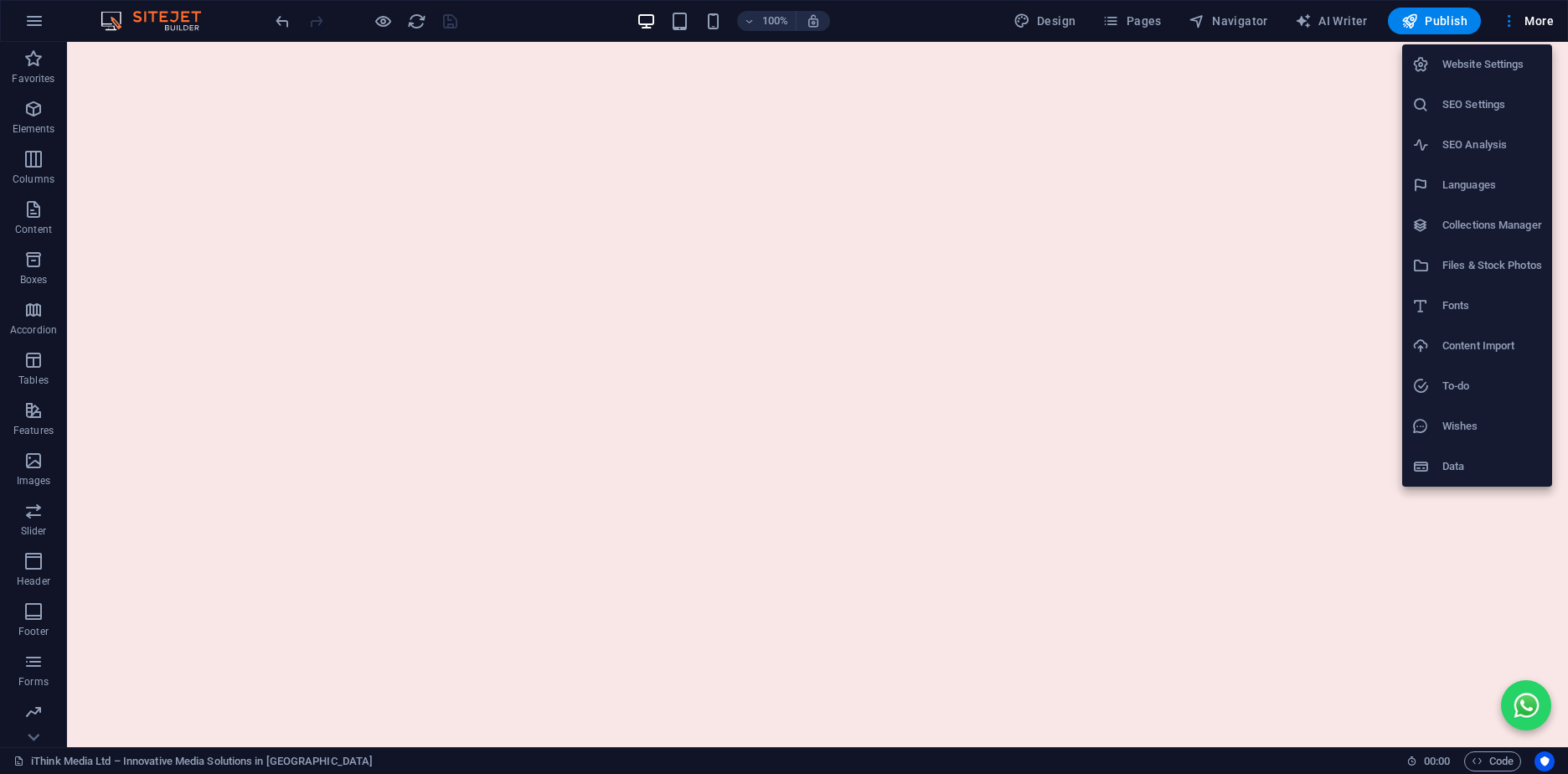
click at [1314, 730] on div at bounding box center [784, 387] width 1568 height 774
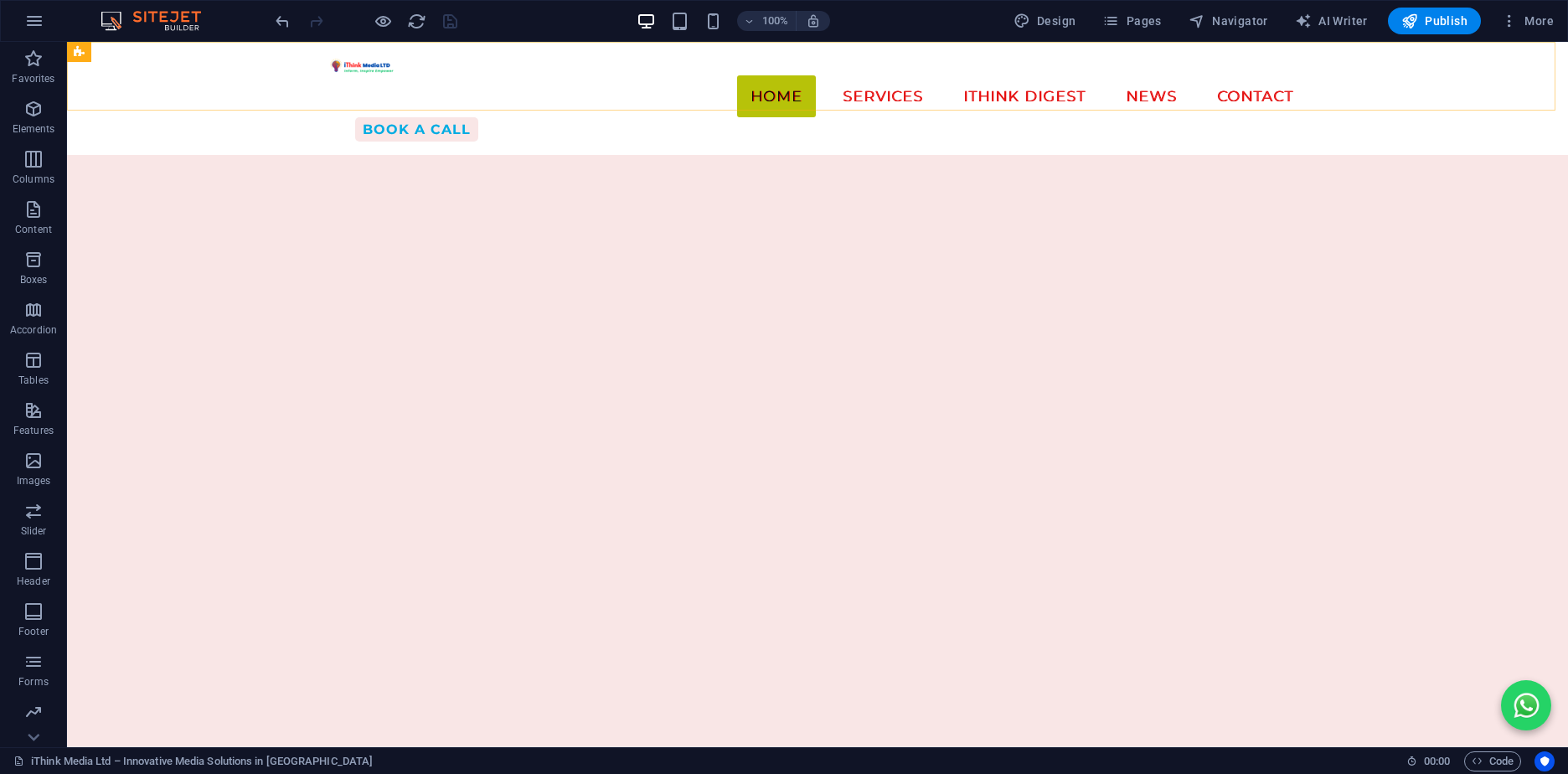
scroll to position [6831, 0]
click at [1431, 19] on span "Publish" at bounding box center [1435, 21] width 66 height 17
